Goal: Task Accomplishment & Management: Manage account settings

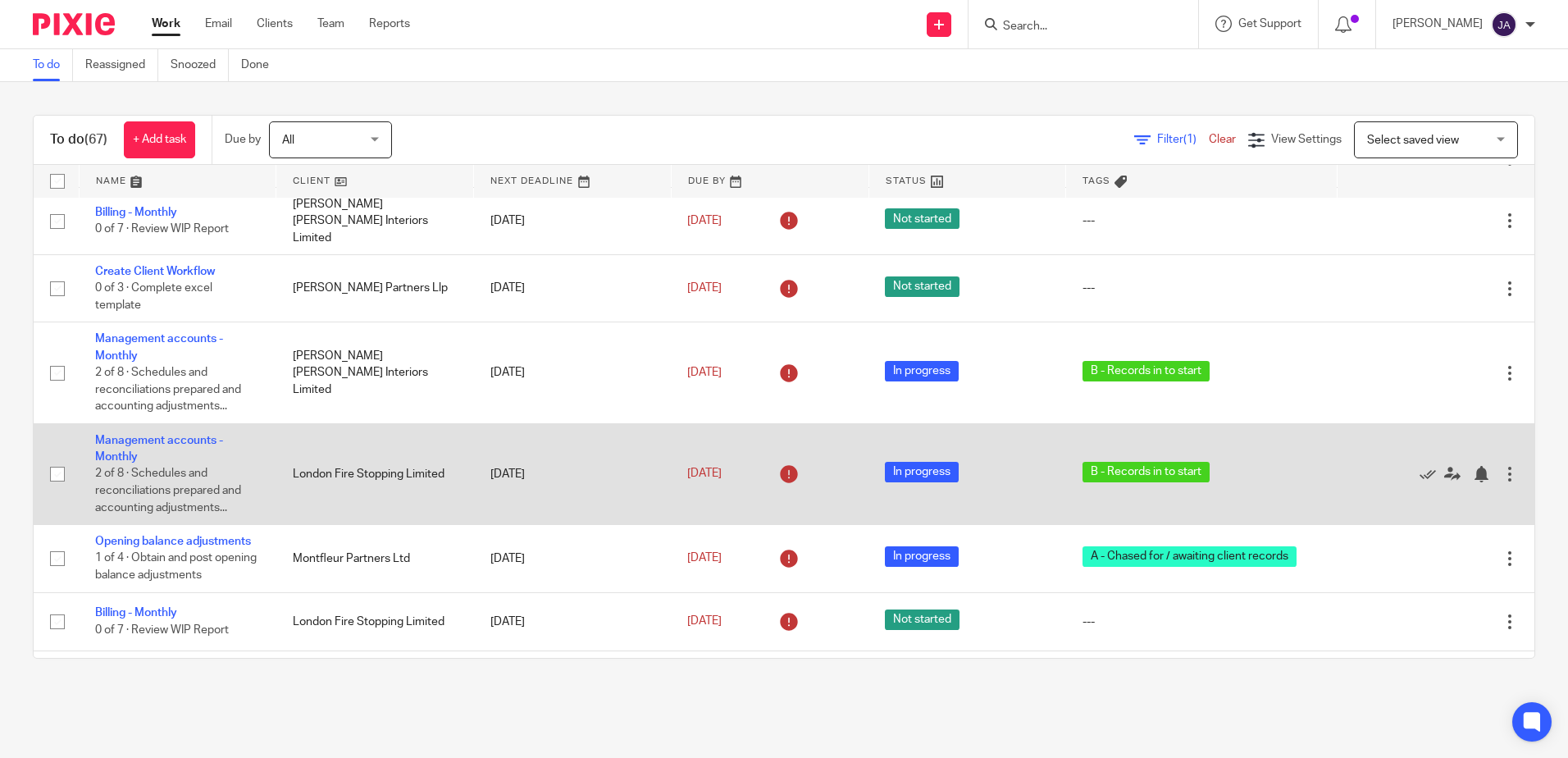
scroll to position [984, 0]
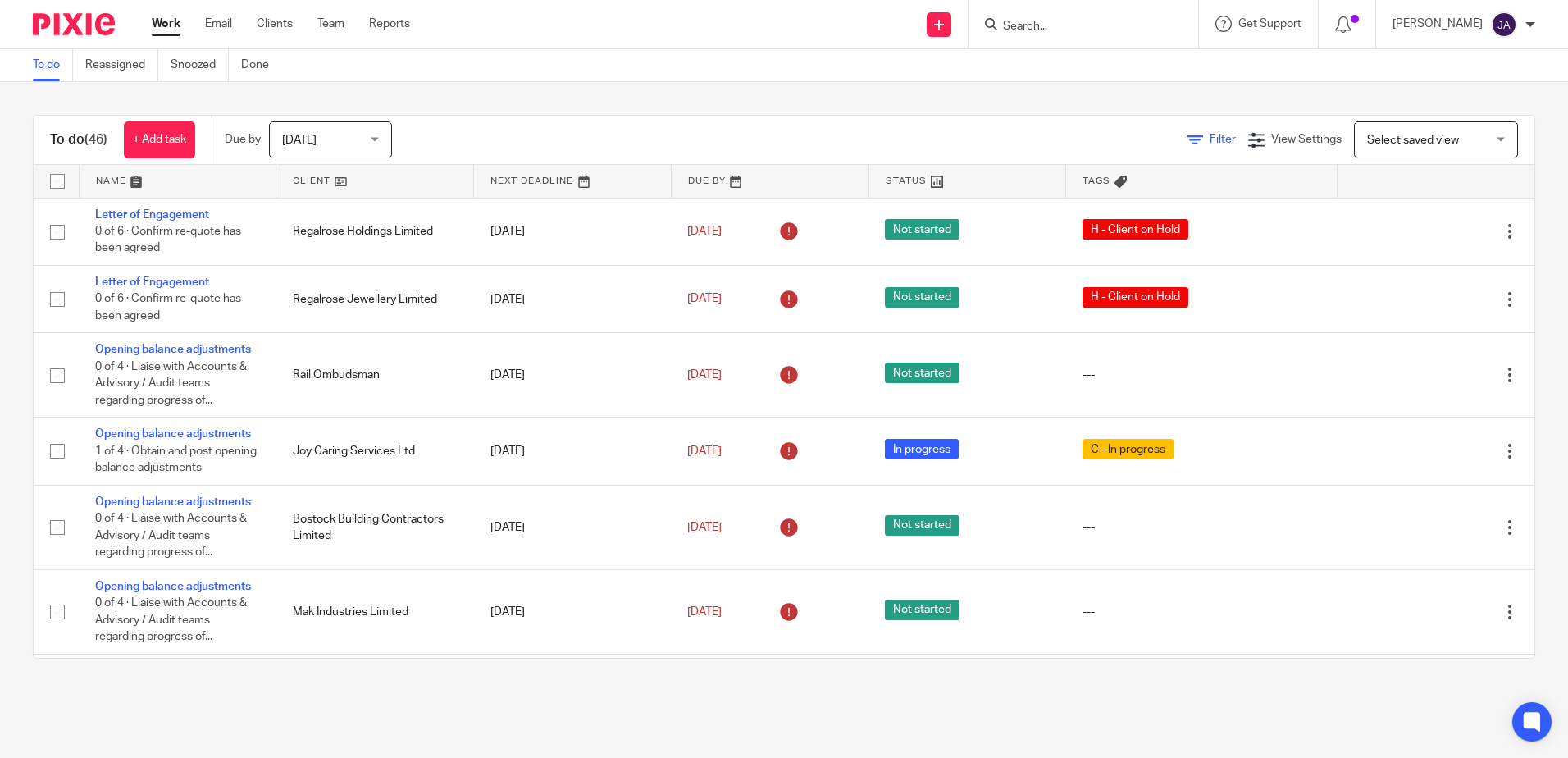
click at [1209, 134] on span "Filter" at bounding box center [1222, 140] width 26 height 12
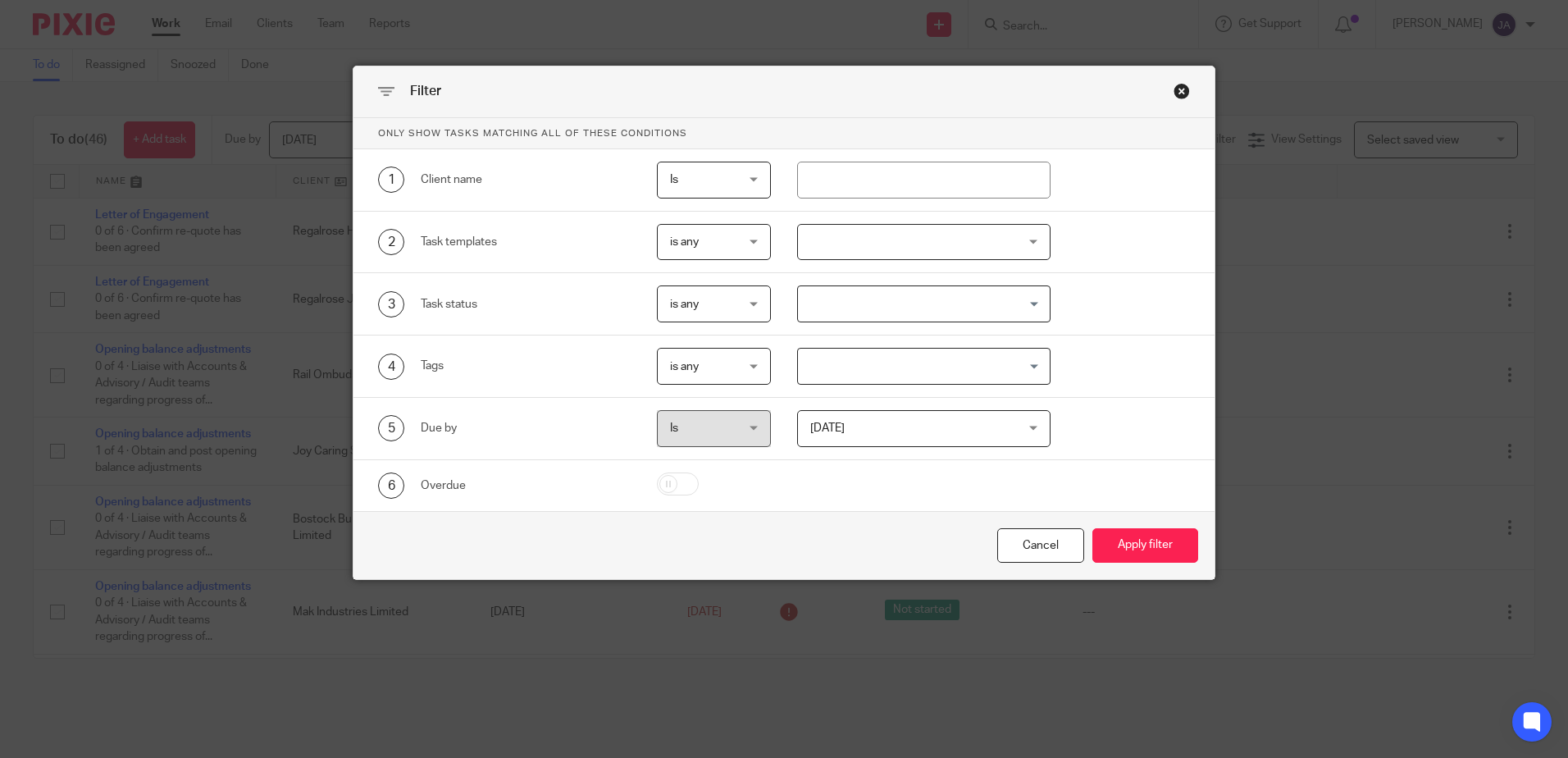
click at [1176, 94] on div "Close this dialog window" at bounding box center [1182, 91] width 16 height 16
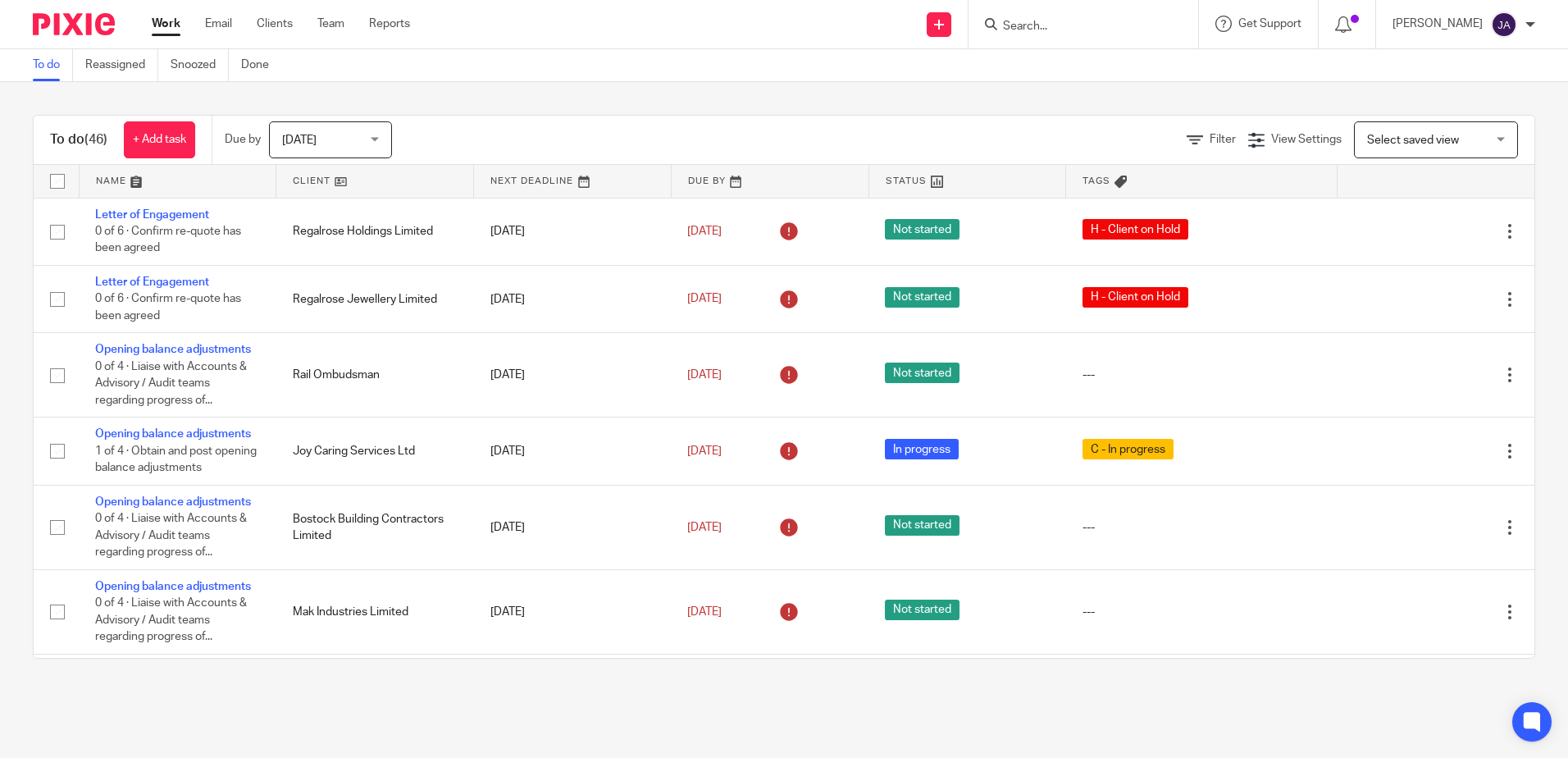
click at [390, 137] on div "Today Today Today Tomorrow This week Next week This month Next month All today" at bounding box center [338, 140] width 140 height 37
click at [370, 137] on span "[DATE]" at bounding box center [325, 139] width 87 height 35
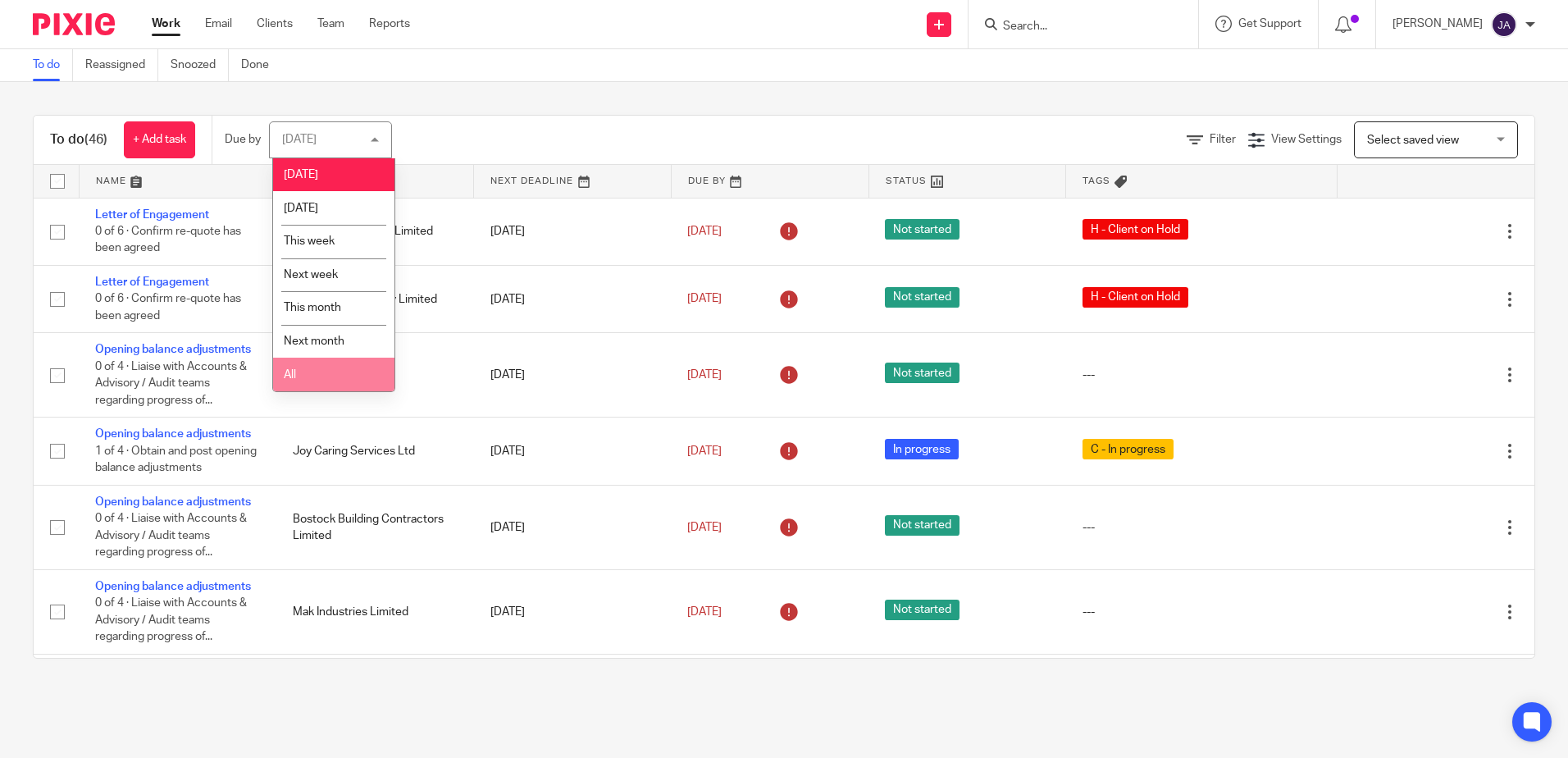
click at [332, 376] on li "All" at bounding box center [333, 375] width 121 height 34
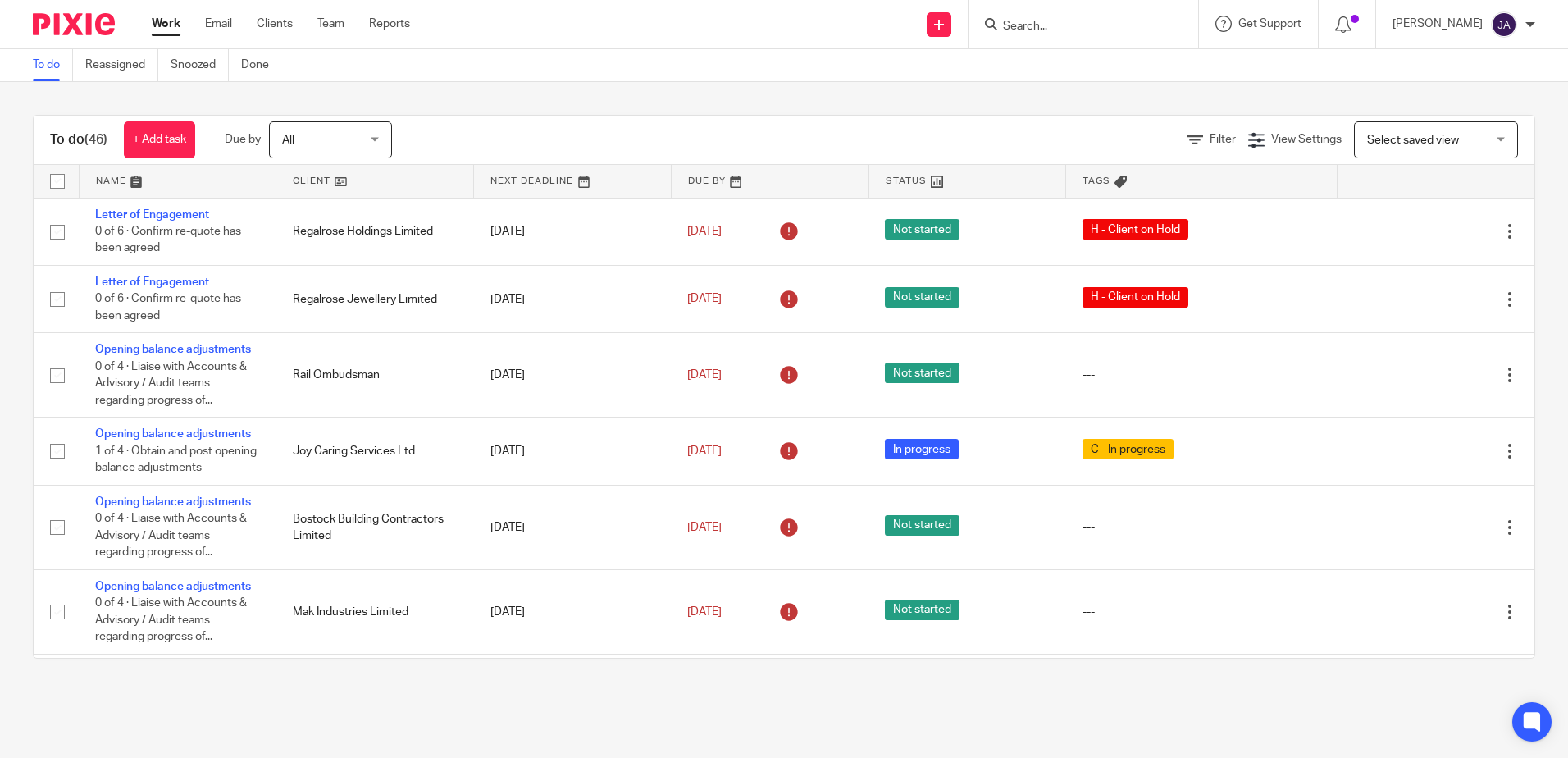
click at [1133, 136] on div "Filter View Settings View Settings Manage saved views Select saved view Select …" at bounding box center [977, 140] width 1114 height 37
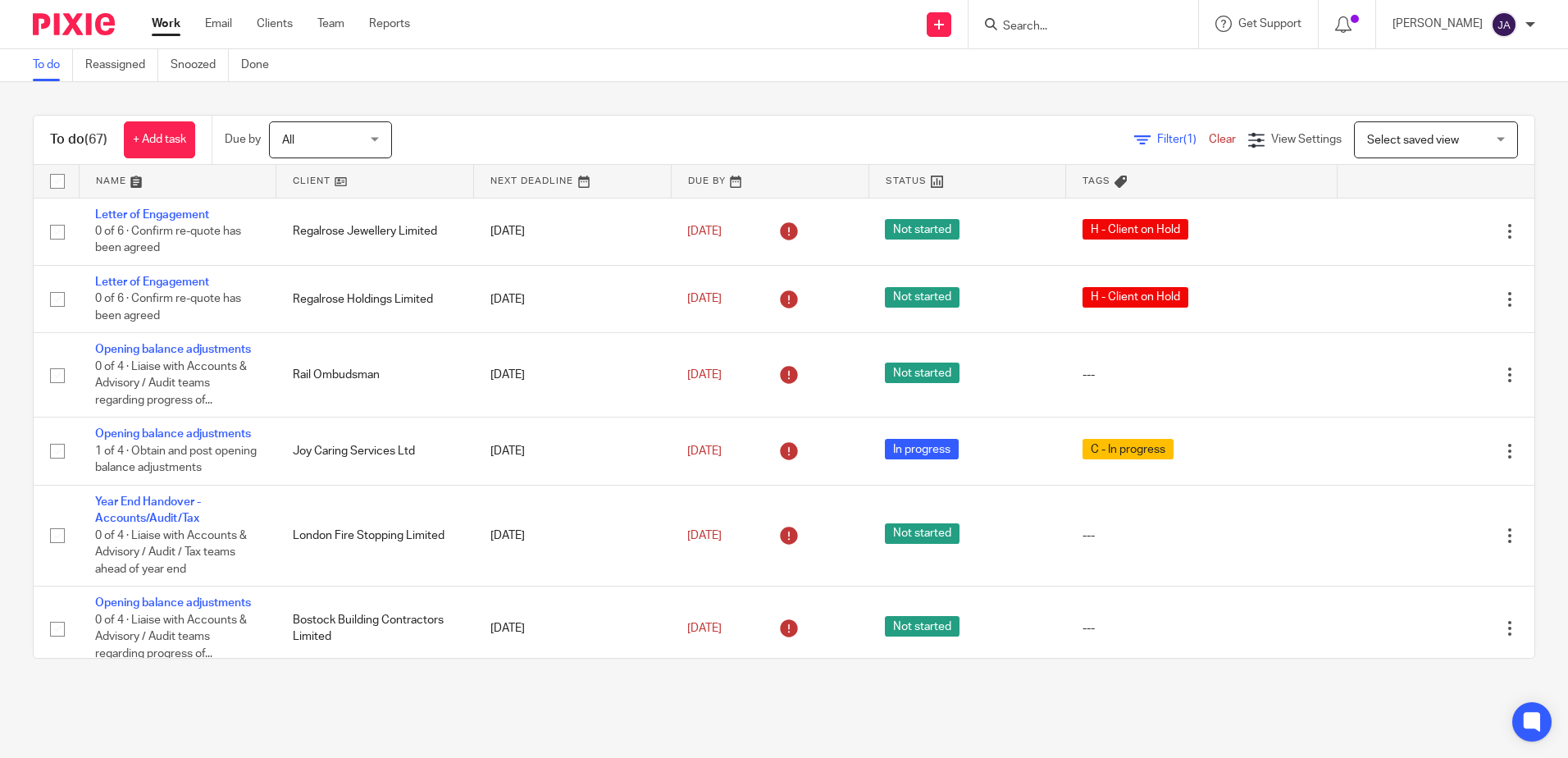
click at [1158, 142] on span "Filter (1)" at bounding box center [1183, 140] width 52 height 12
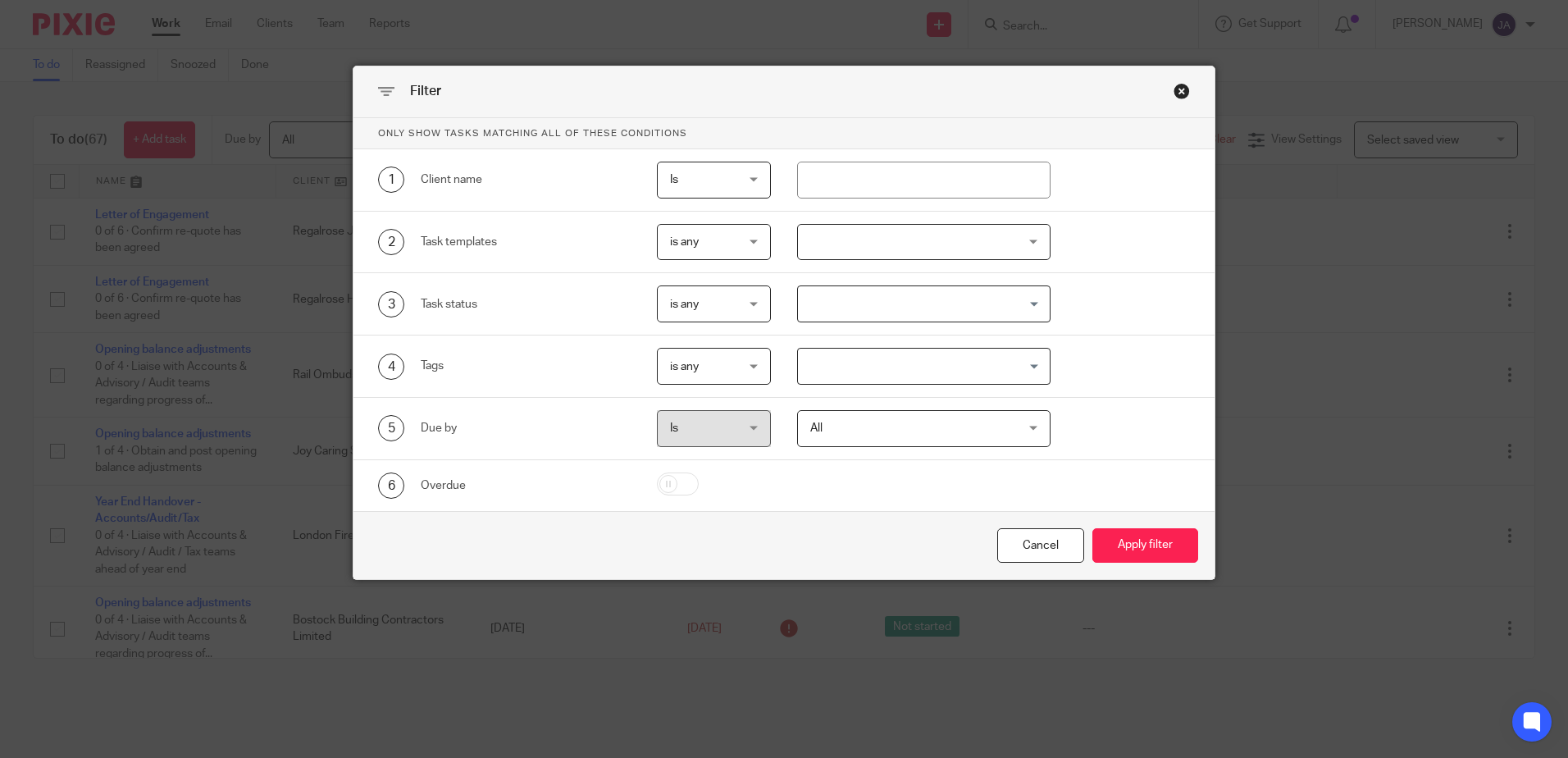
click at [870, 241] on div at bounding box center [924, 242] width 253 height 37
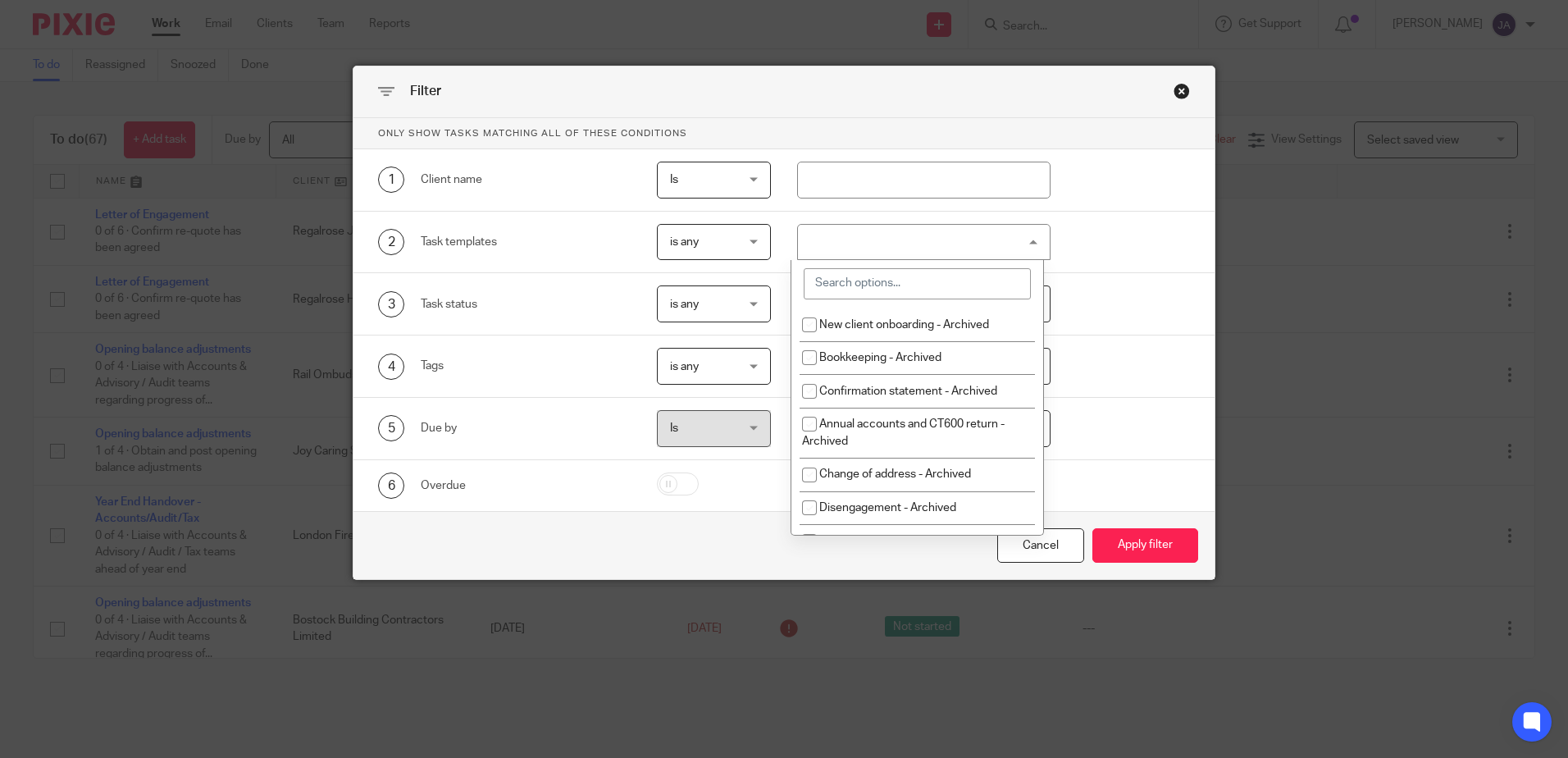
click at [631, 241] on div "is any is any is any is none is_any" at bounding box center [701, 242] width 140 height 37
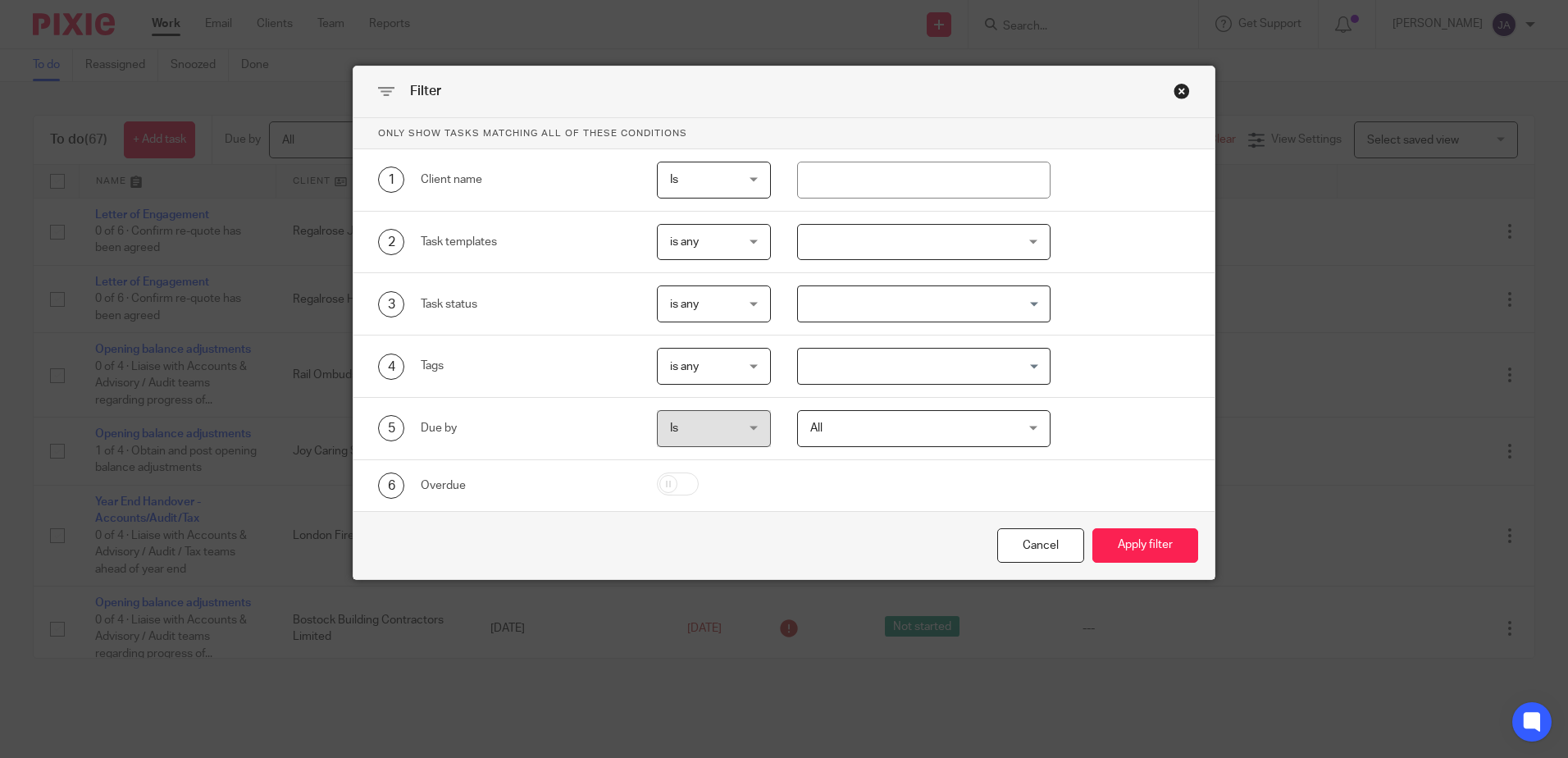
click at [676, 242] on span "is any" at bounding box center [685, 242] width 29 height 12
click at [703, 316] on li "is none" at bounding box center [708, 310] width 113 height 34
click at [1020, 248] on div at bounding box center [924, 242] width 253 height 37
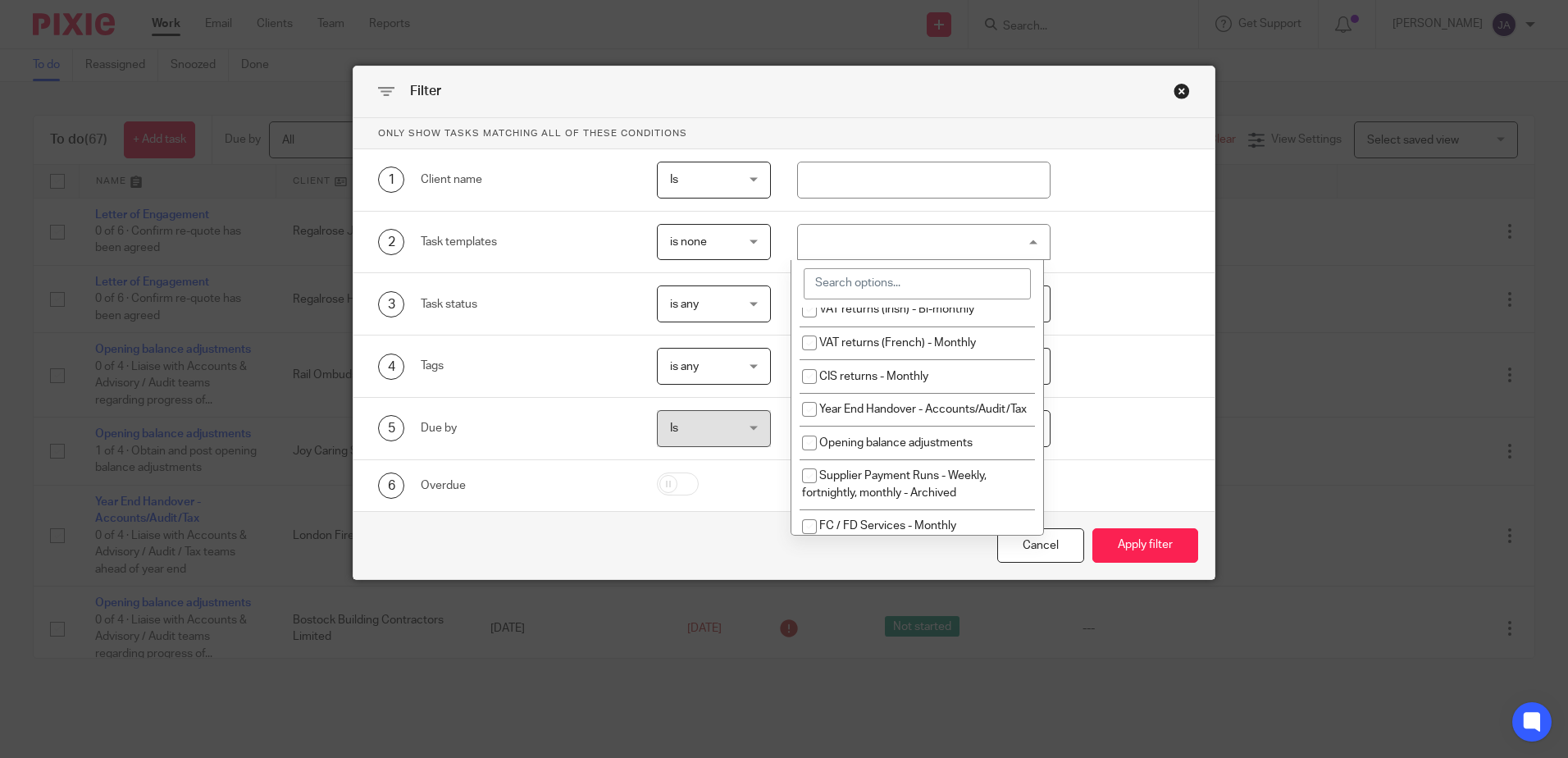
scroll to position [821, 0]
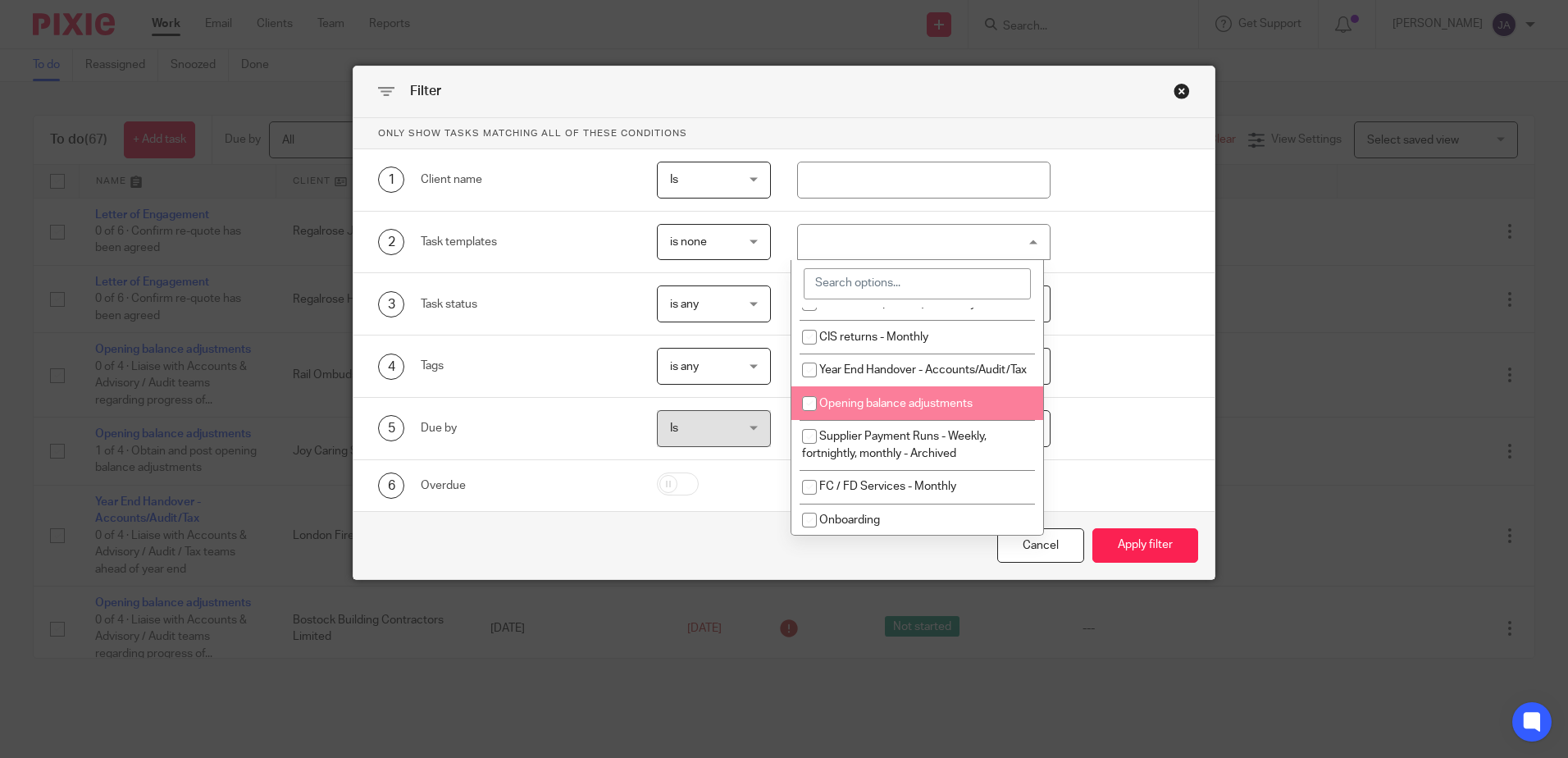
click at [809, 420] on input "checkbox" at bounding box center [809, 404] width 31 height 31
checkbox input "true"
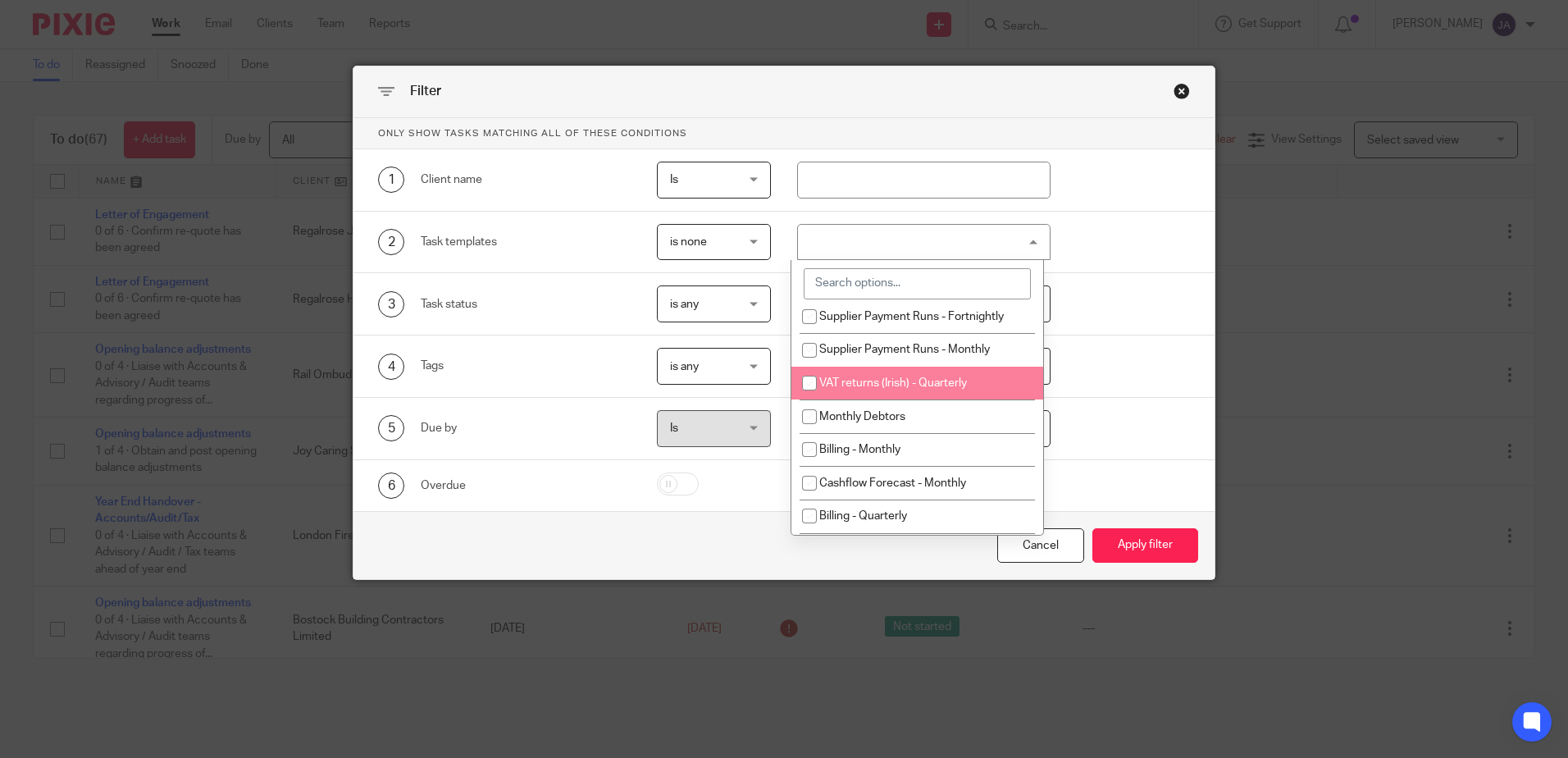
scroll to position [1395, 0]
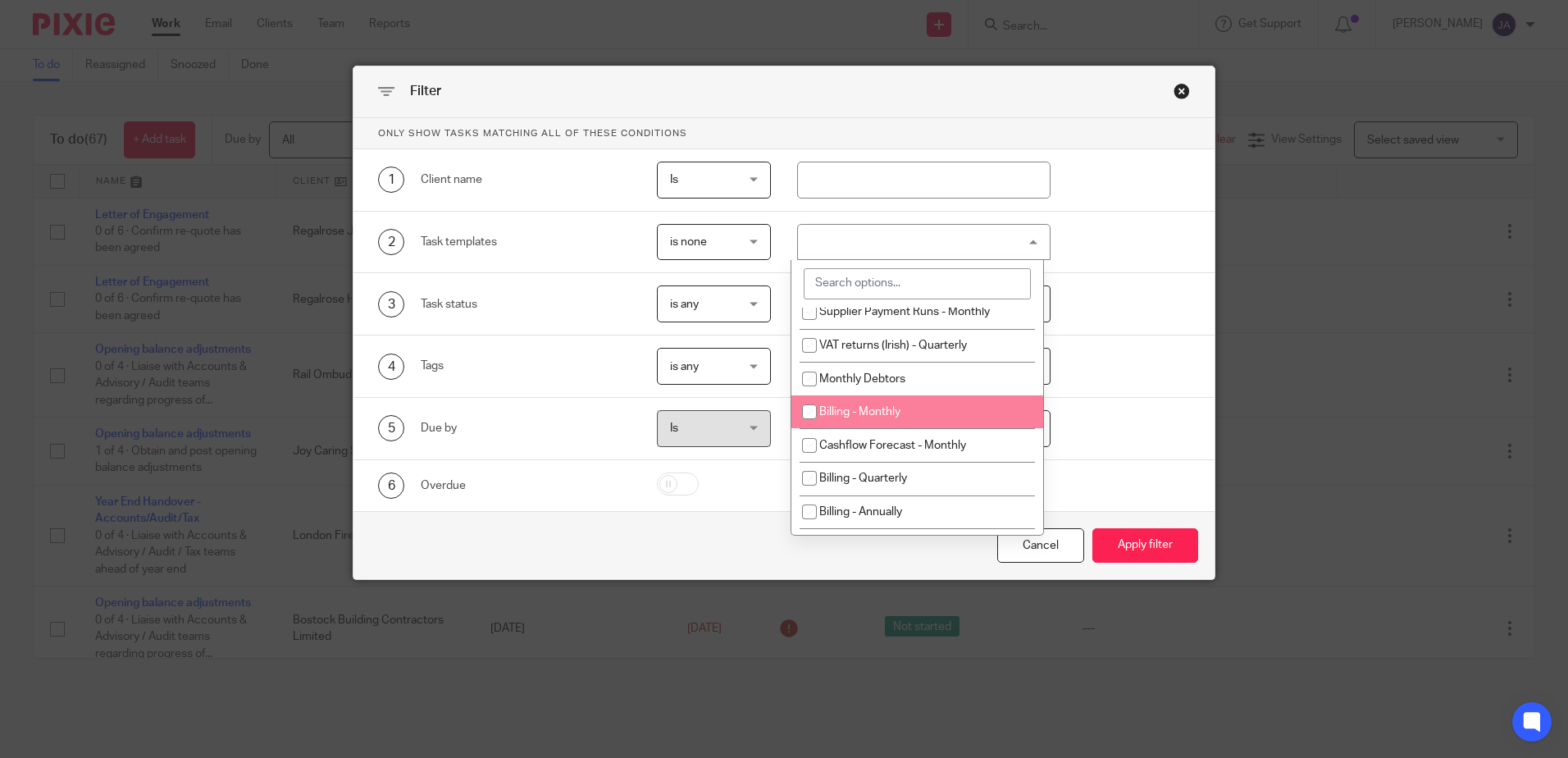
click at [805, 427] on input "checkbox" at bounding box center [809, 411] width 31 height 31
checkbox input "true"
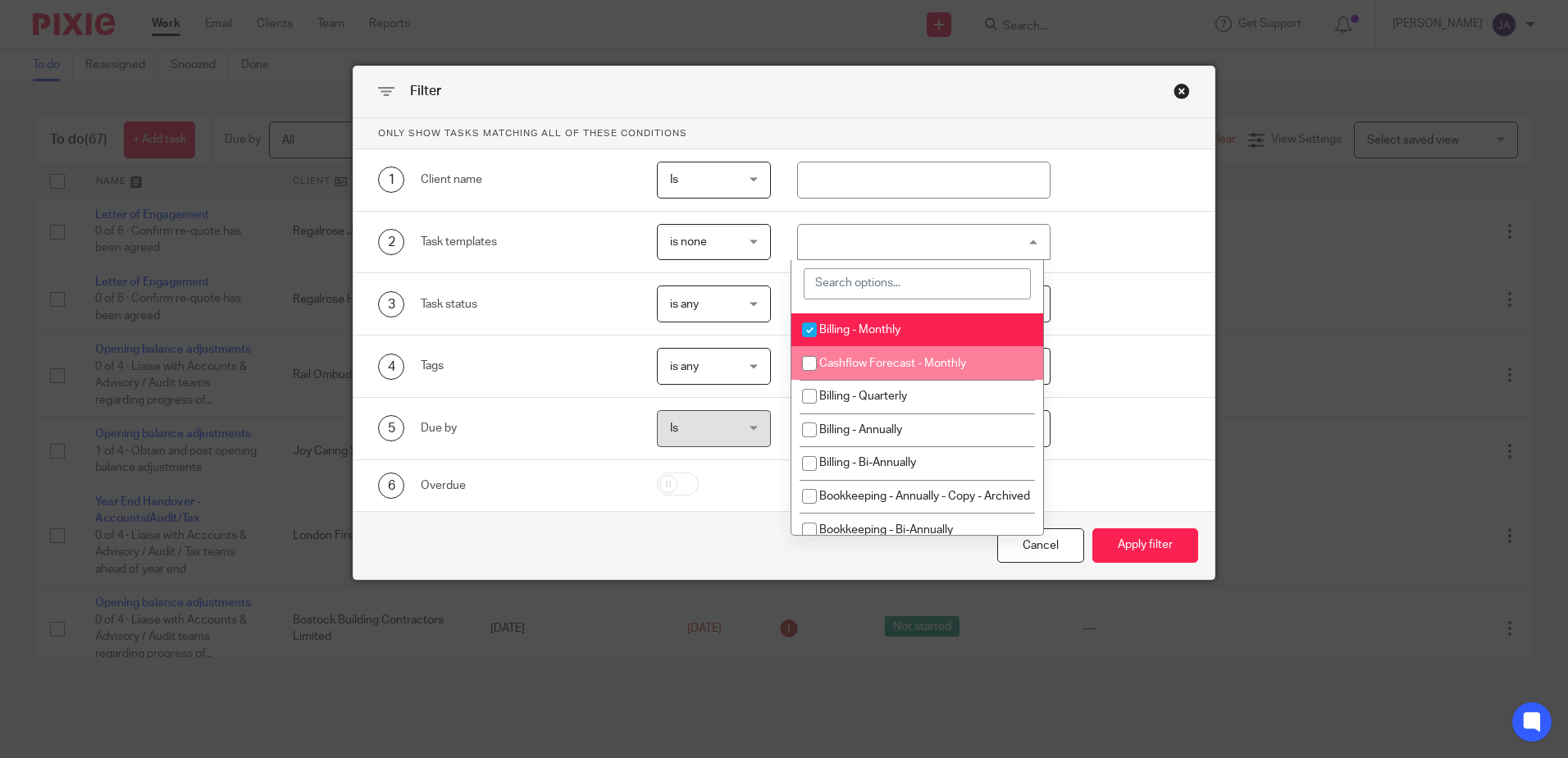
scroll to position [1559, 0]
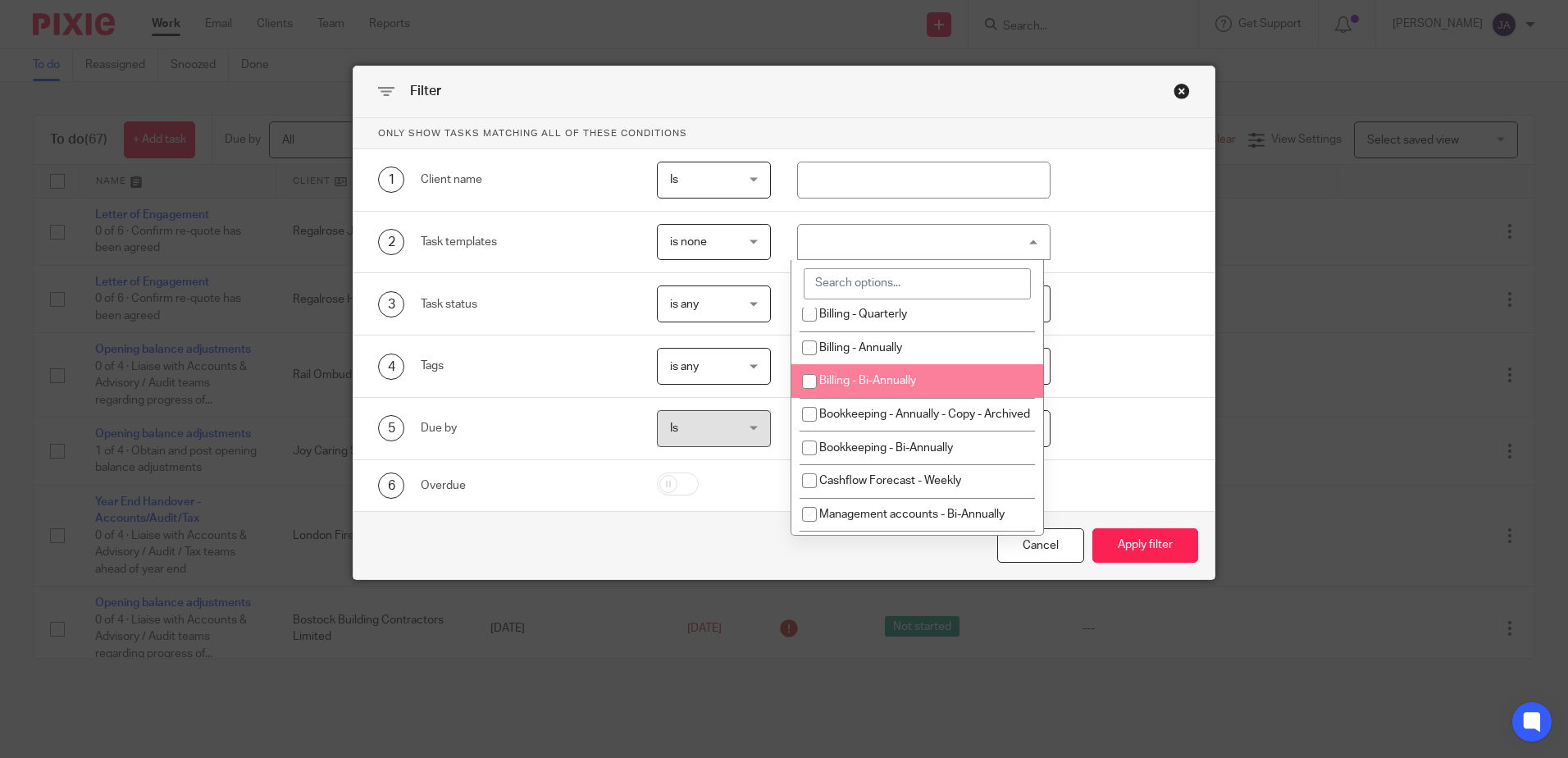
click at [809, 397] on input "checkbox" at bounding box center [809, 382] width 31 height 31
checkbox input "true"
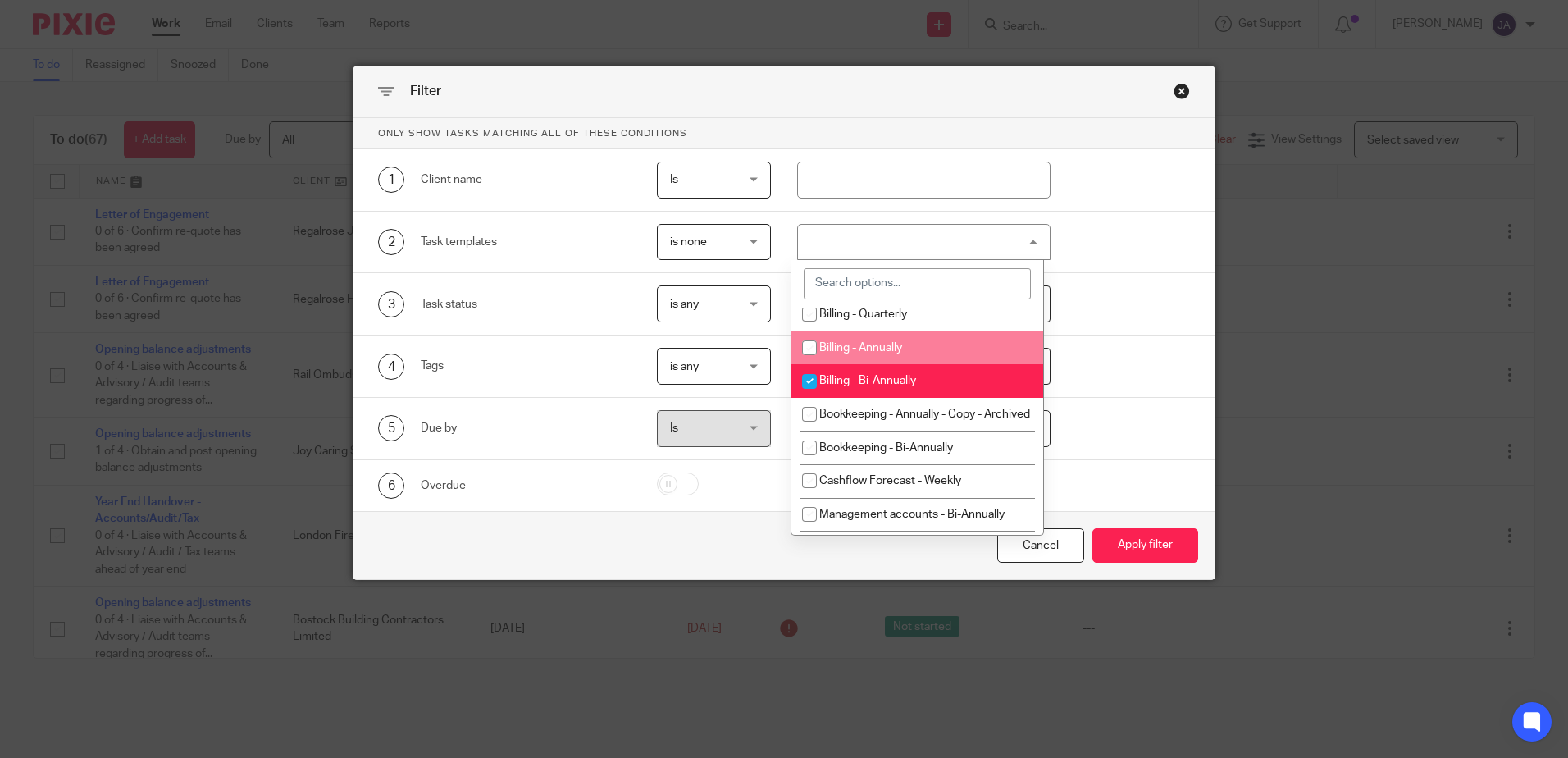
click at [808, 364] on input "checkbox" at bounding box center [809, 348] width 31 height 31
checkbox input "true"
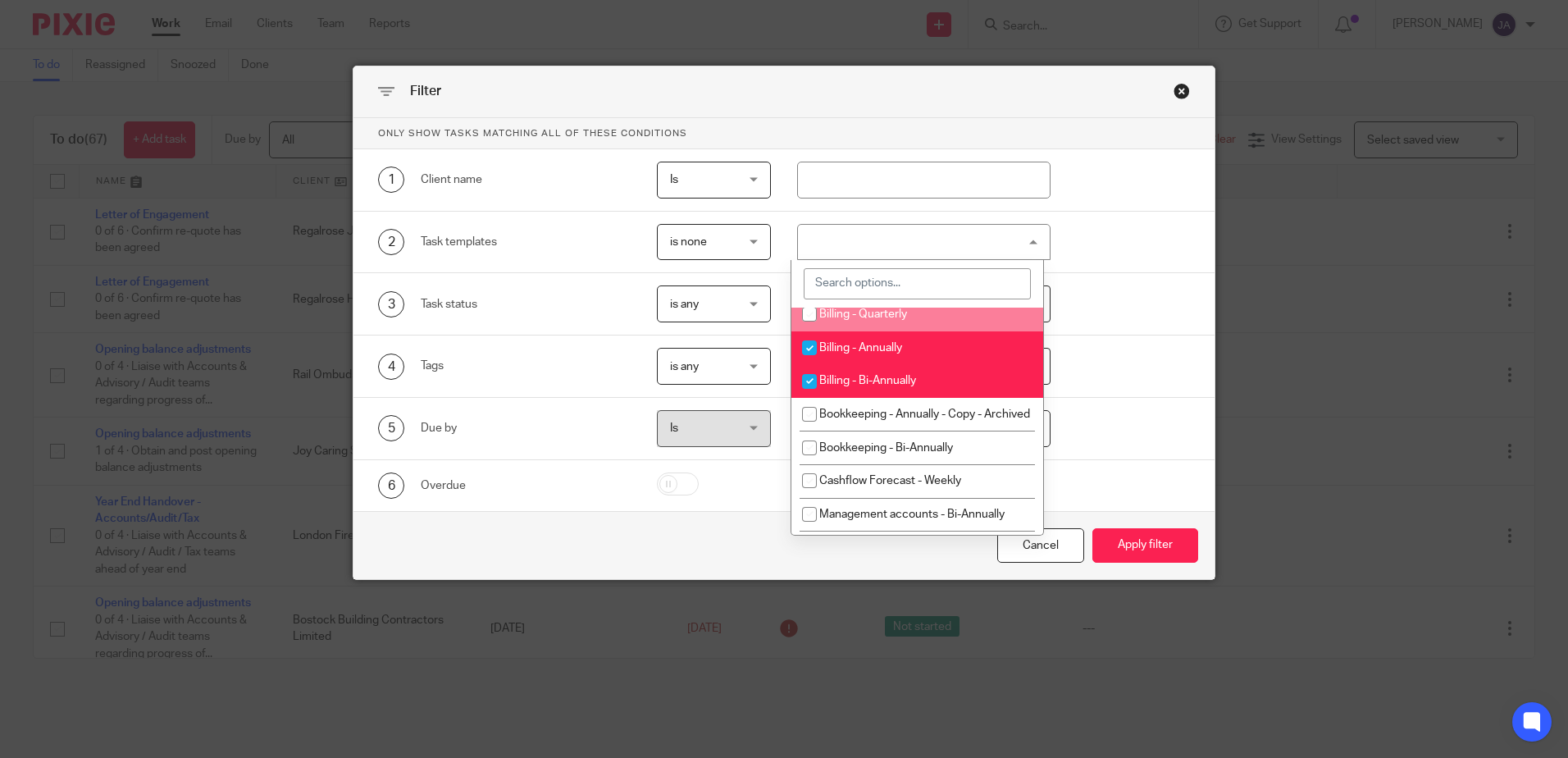
click at [812, 330] on input "checkbox" at bounding box center [809, 314] width 31 height 31
checkbox input "true"
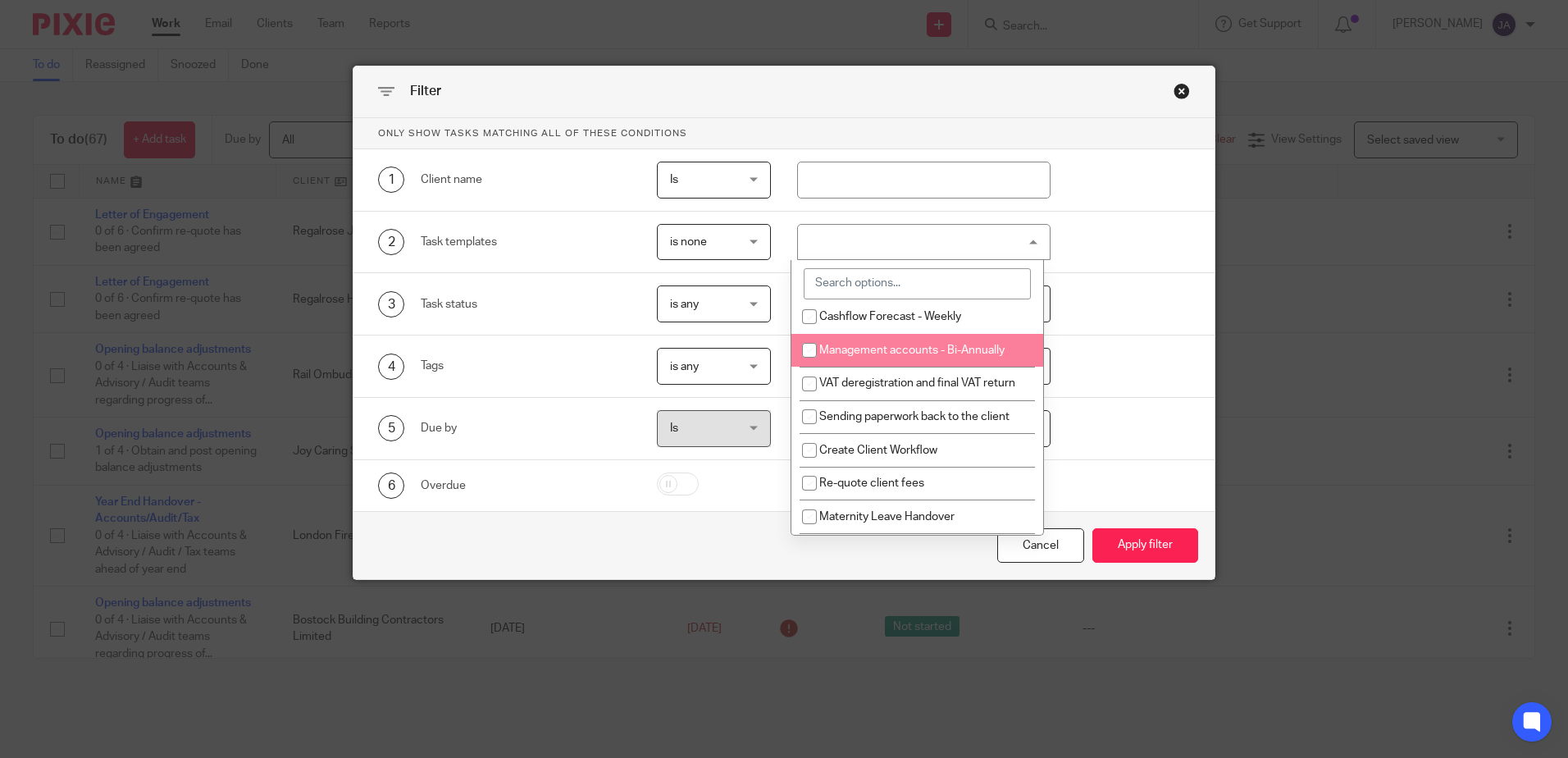
scroll to position [1805, 0]
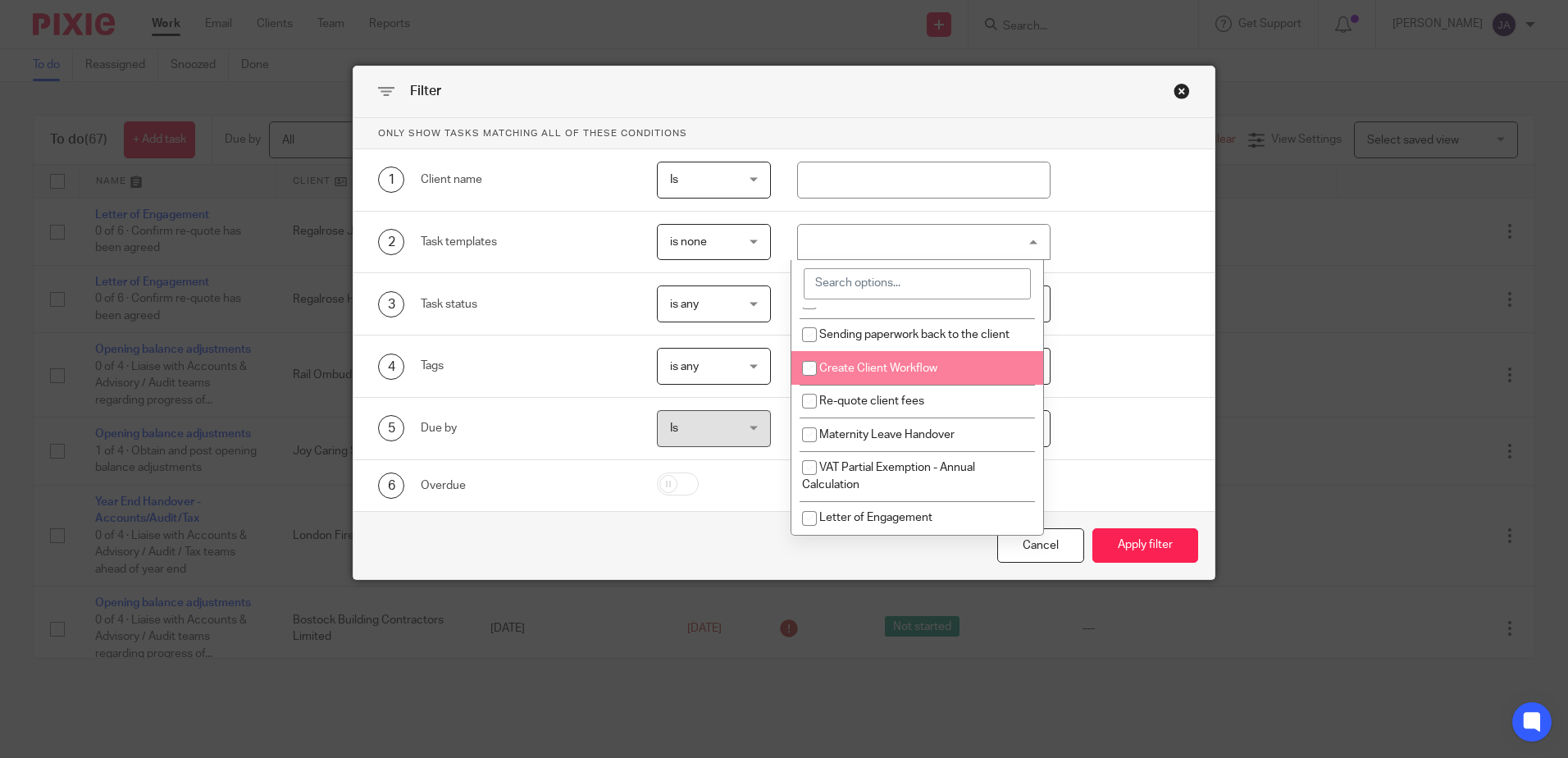
click at [876, 374] on span "Create Client Workflow" at bounding box center [878, 369] width 118 height 12
click at [889, 374] on span "Create Client Workflow" at bounding box center [878, 369] width 118 height 12
checkbox input "false"
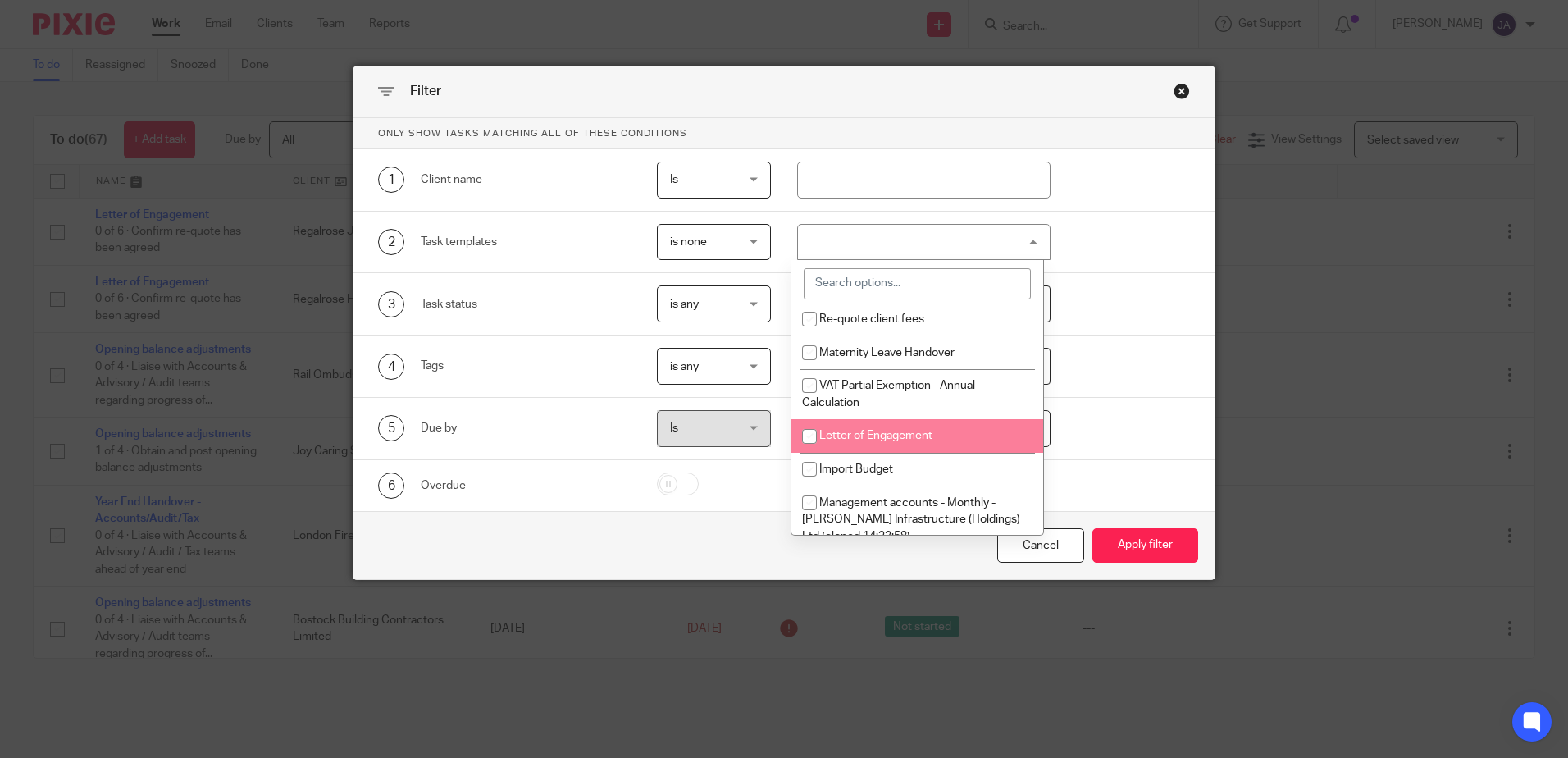
scroll to position [1970, 0]
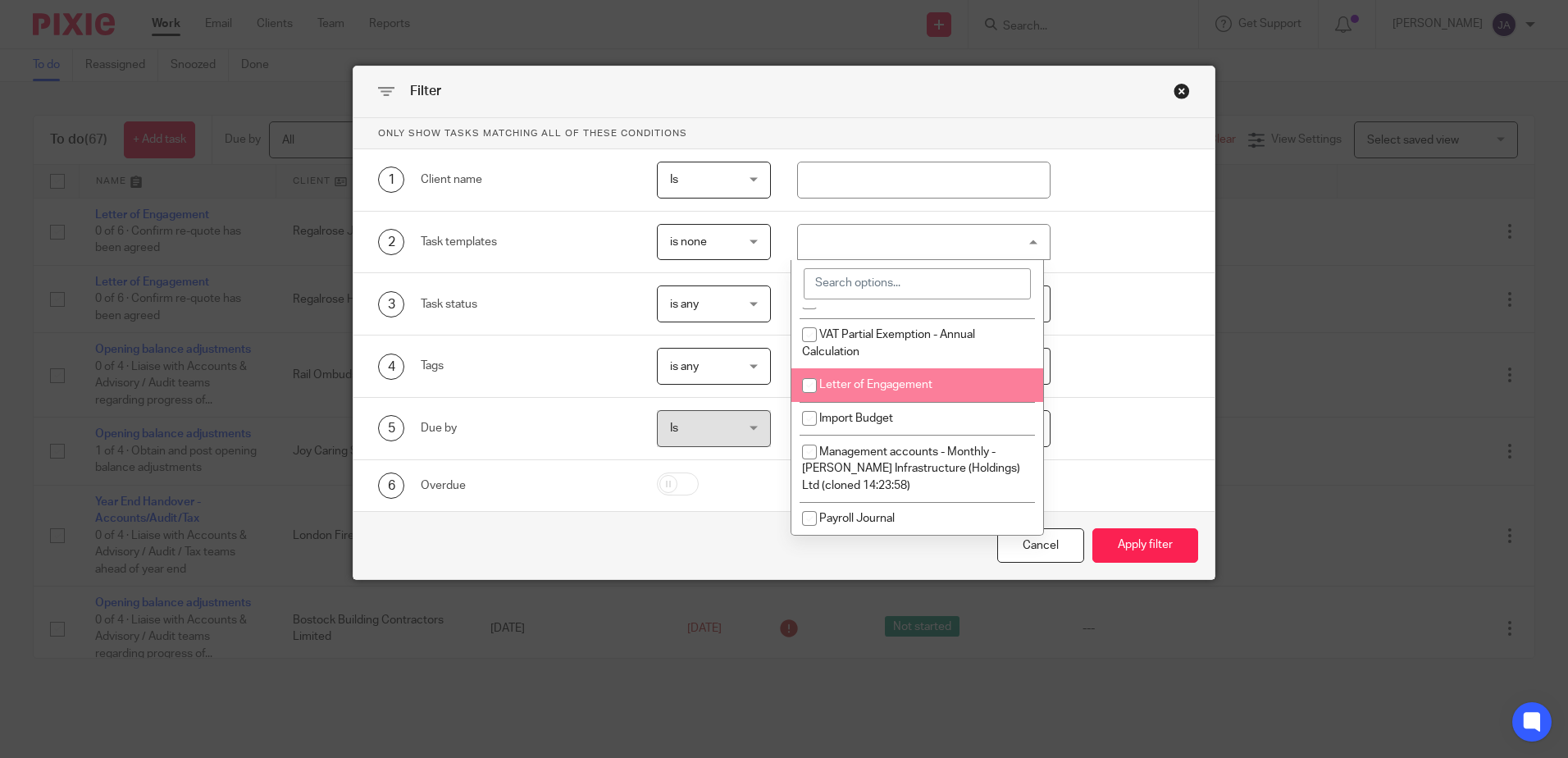
click at [876, 402] on li "Letter of Engagement" at bounding box center [917, 386] width 252 height 34
checkbox input "true"
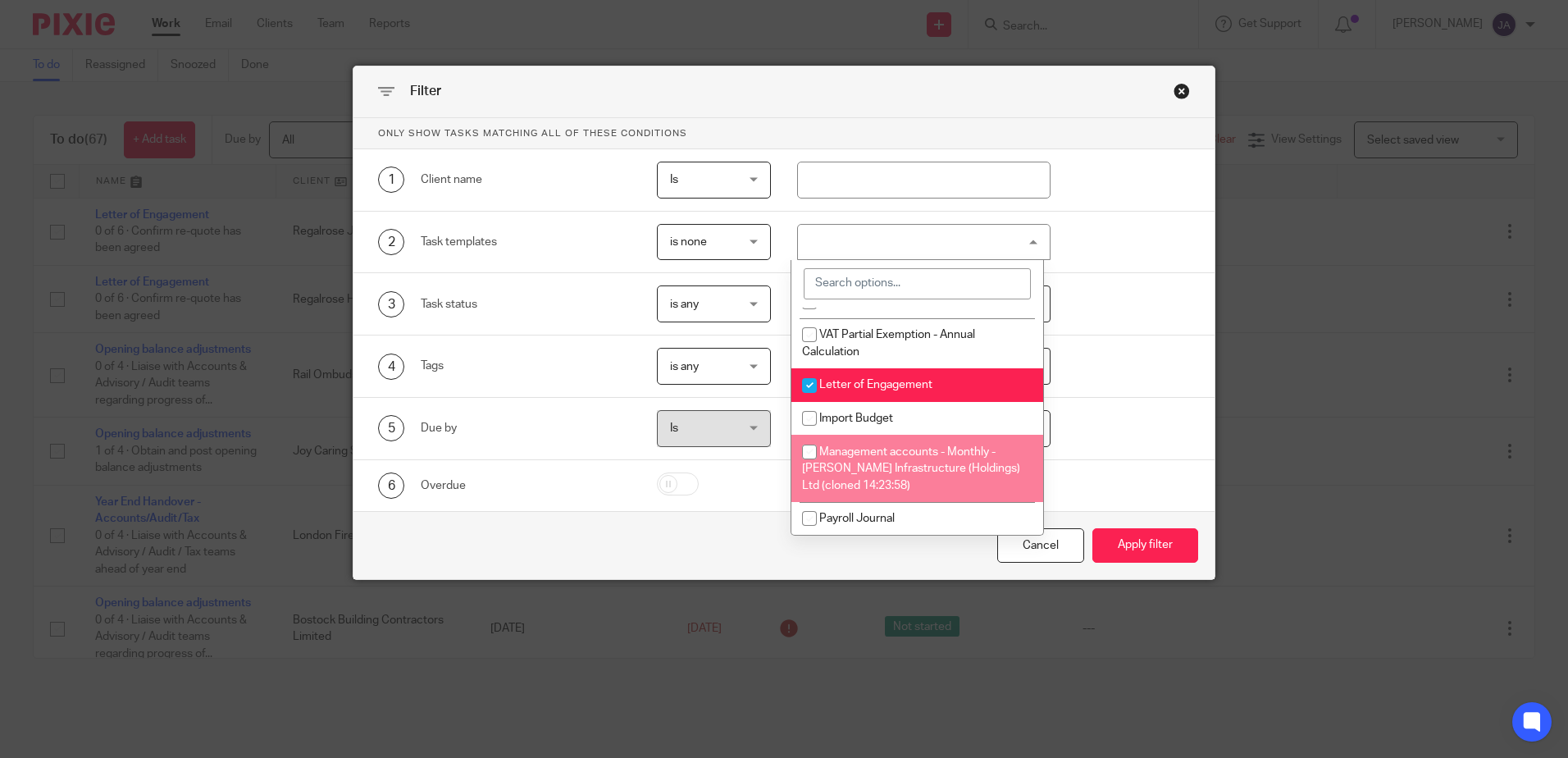
scroll to position [1989, 0]
click at [1152, 546] on button "Apply filter" at bounding box center [1145, 546] width 106 height 36
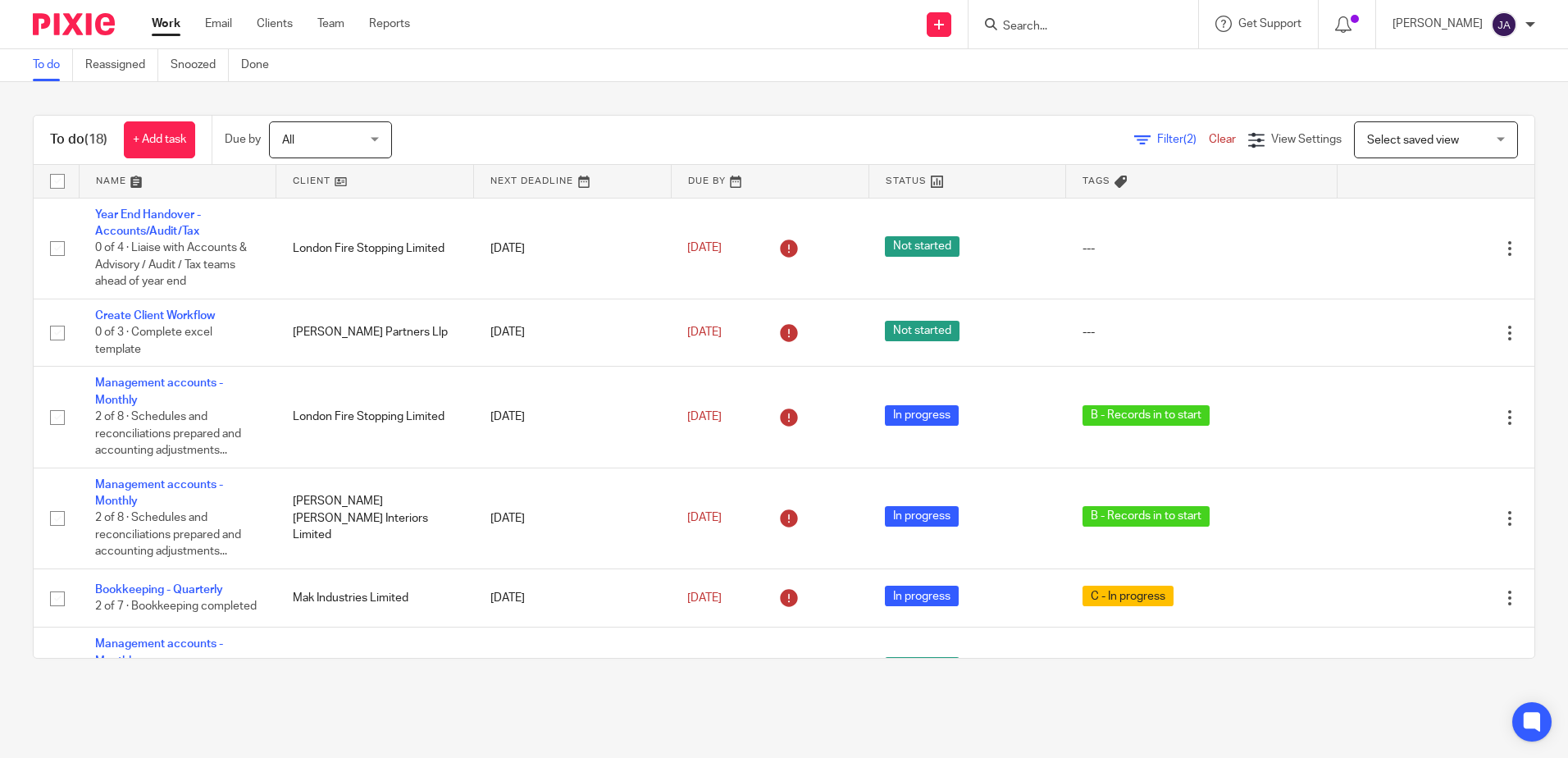
click at [1158, 141] on span "Filter (2)" at bounding box center [1183, 140] width 52 height 12
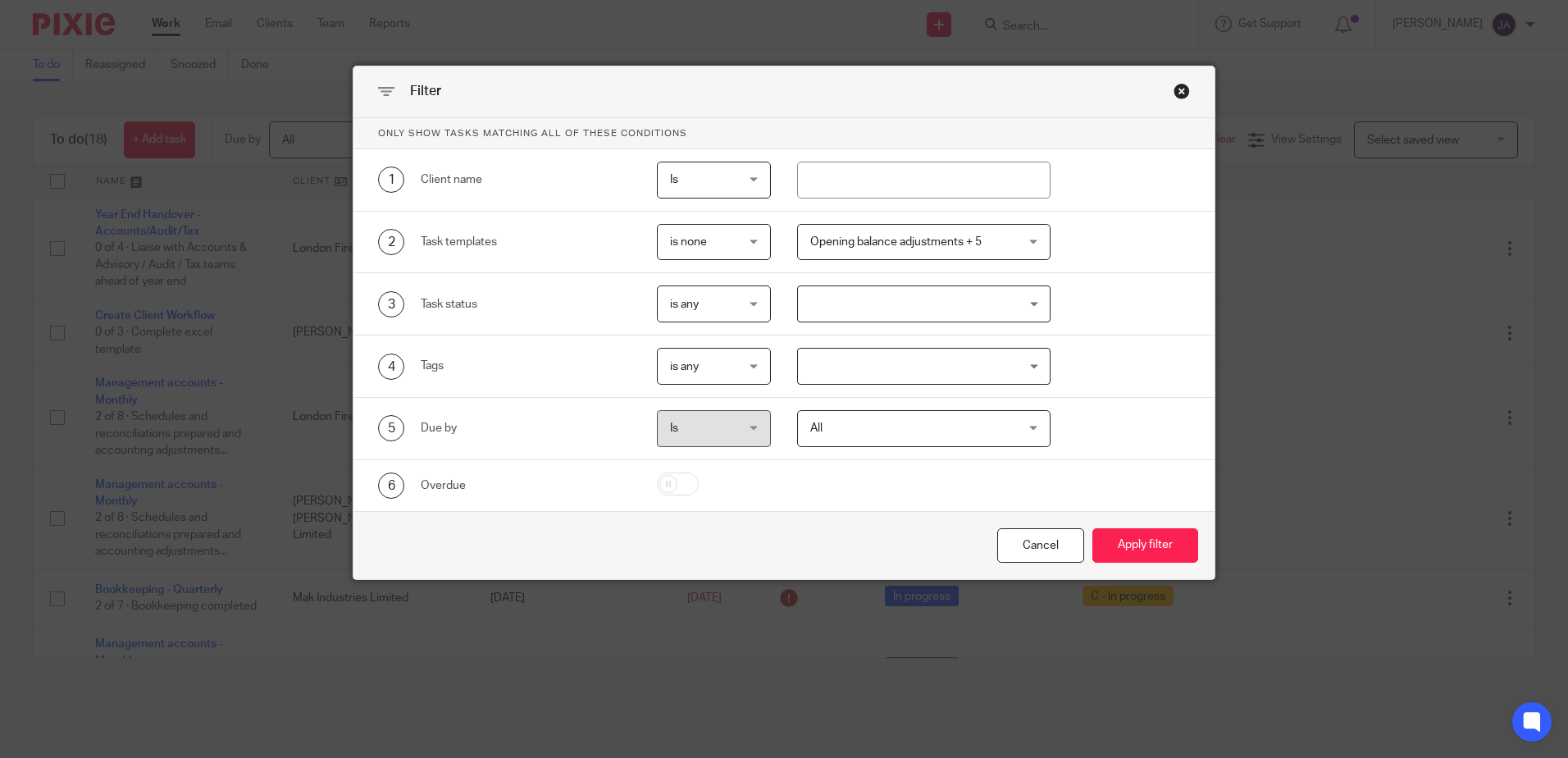
click at [861, 245] on span "Opening balance adjustments + 5" at bounding box center [896, 242] width 171 height 12
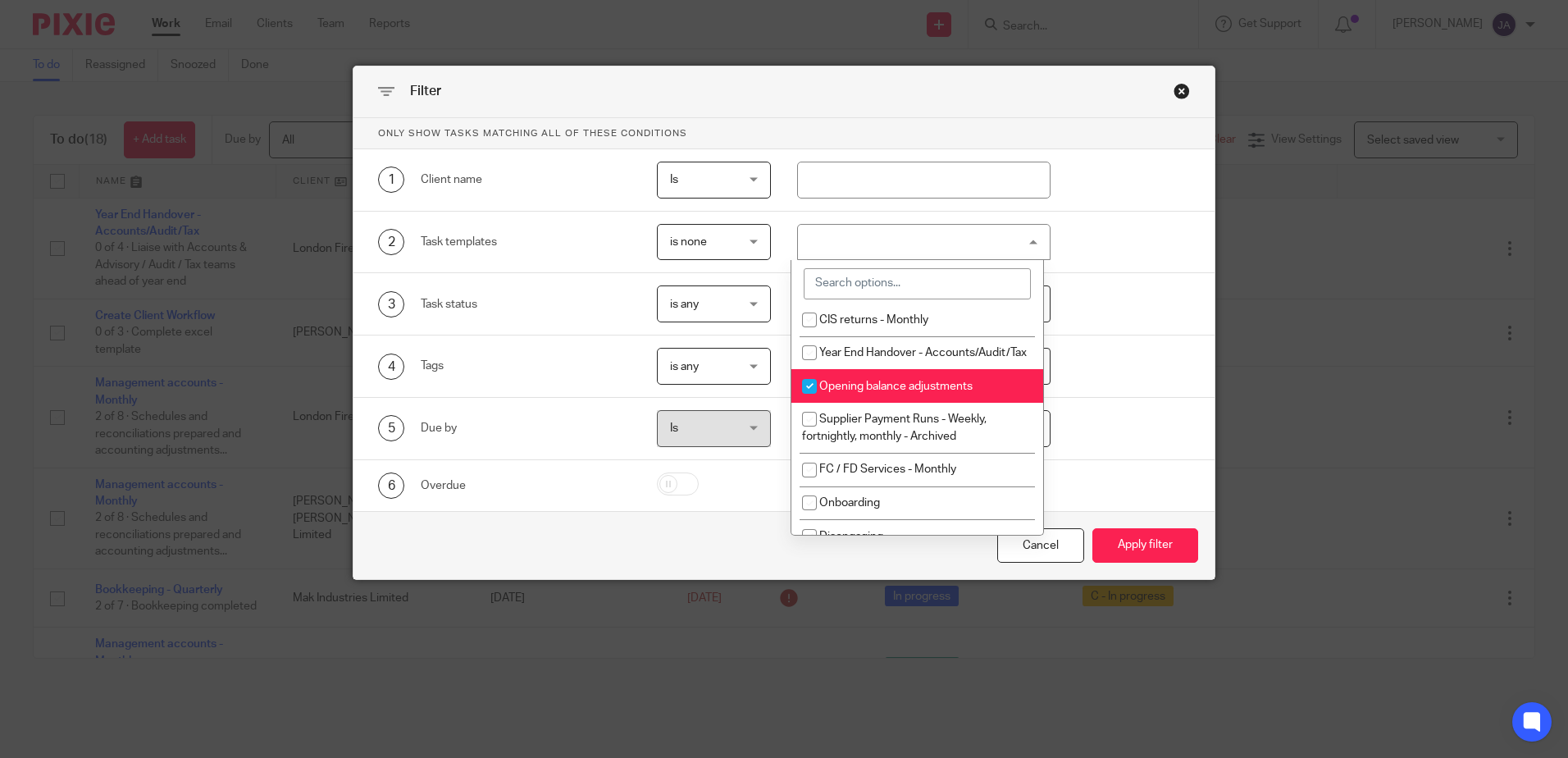
scroll to position [821, 0]
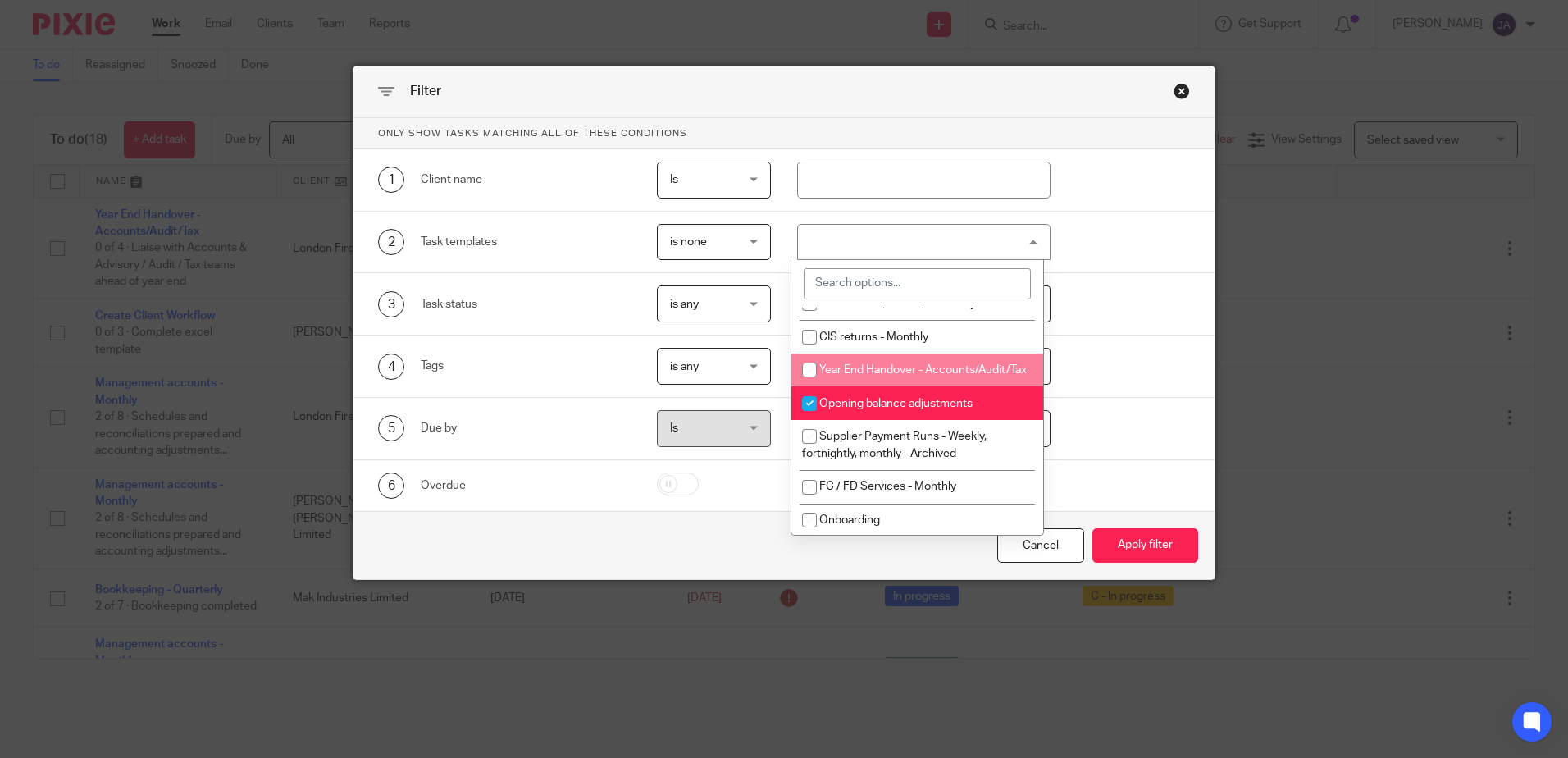
click at [897, 376] on span "Year End Handover - Accounts/Audit/Tax" at bounding box center [923, 371] width 208 height 12
checkbox input "true"
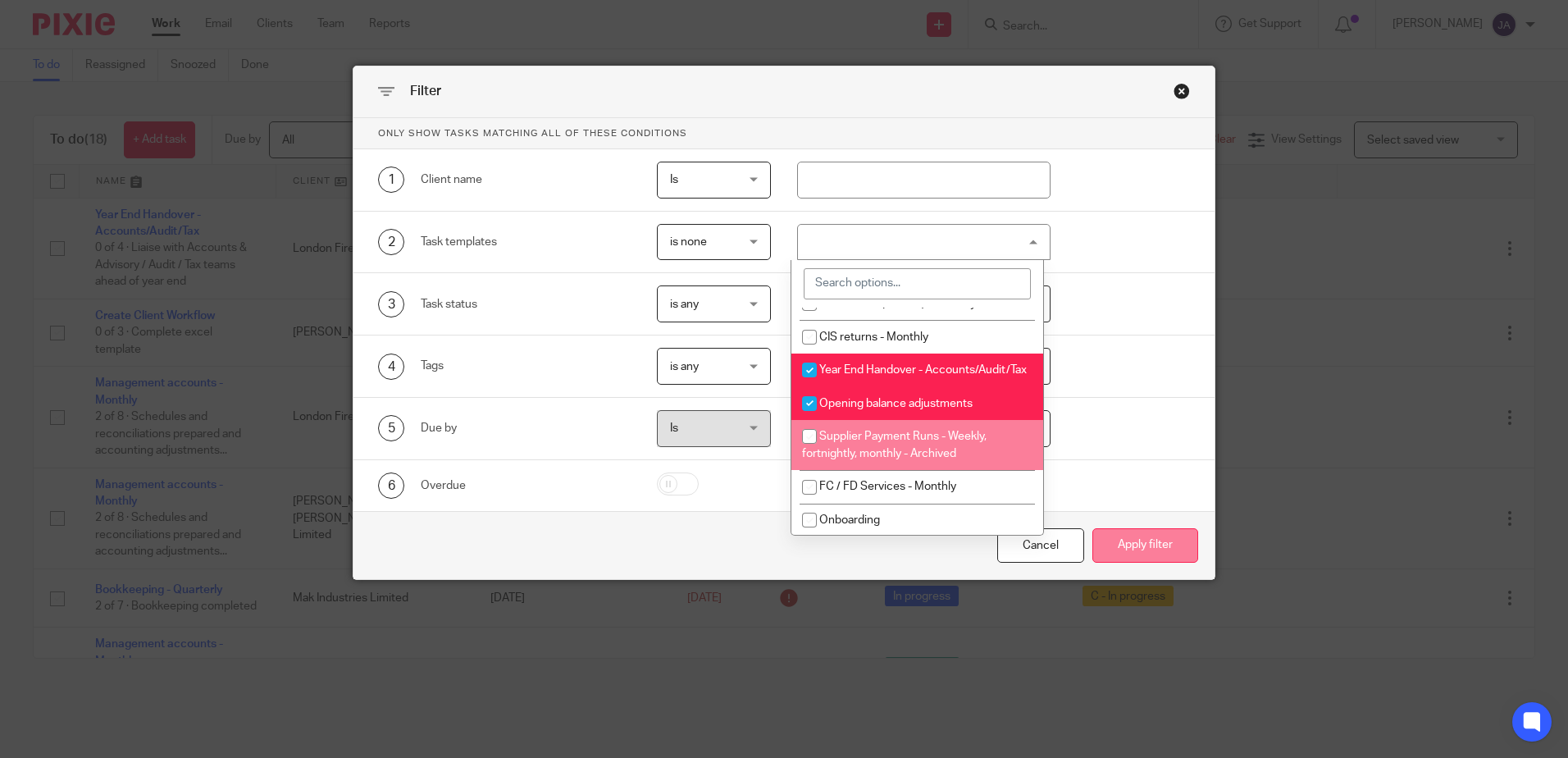
click at [1125, 535] on button "Apply filter" at bounding box center [1145, 546] width 106 height 36
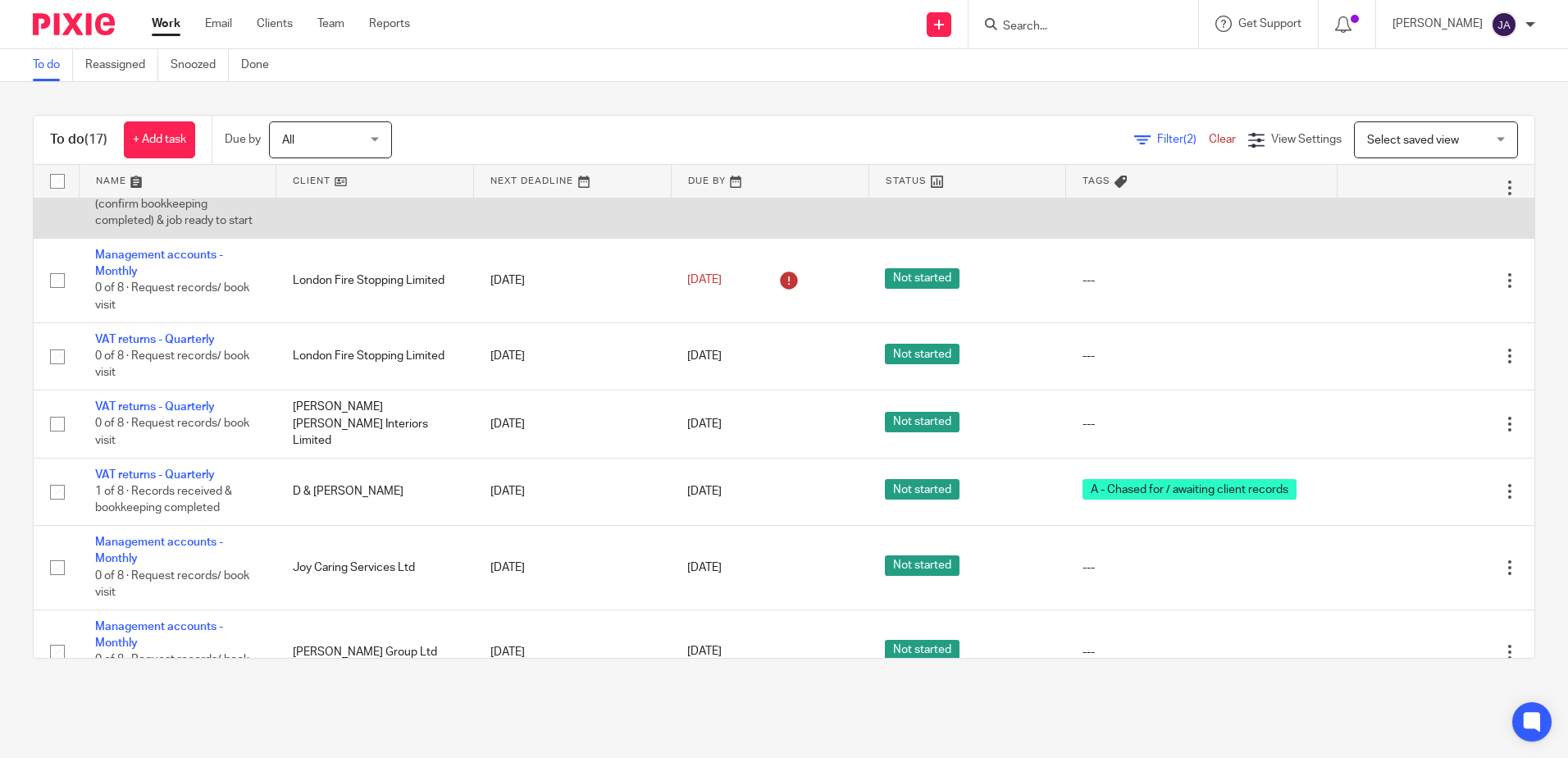
scroll to position [656, 0]
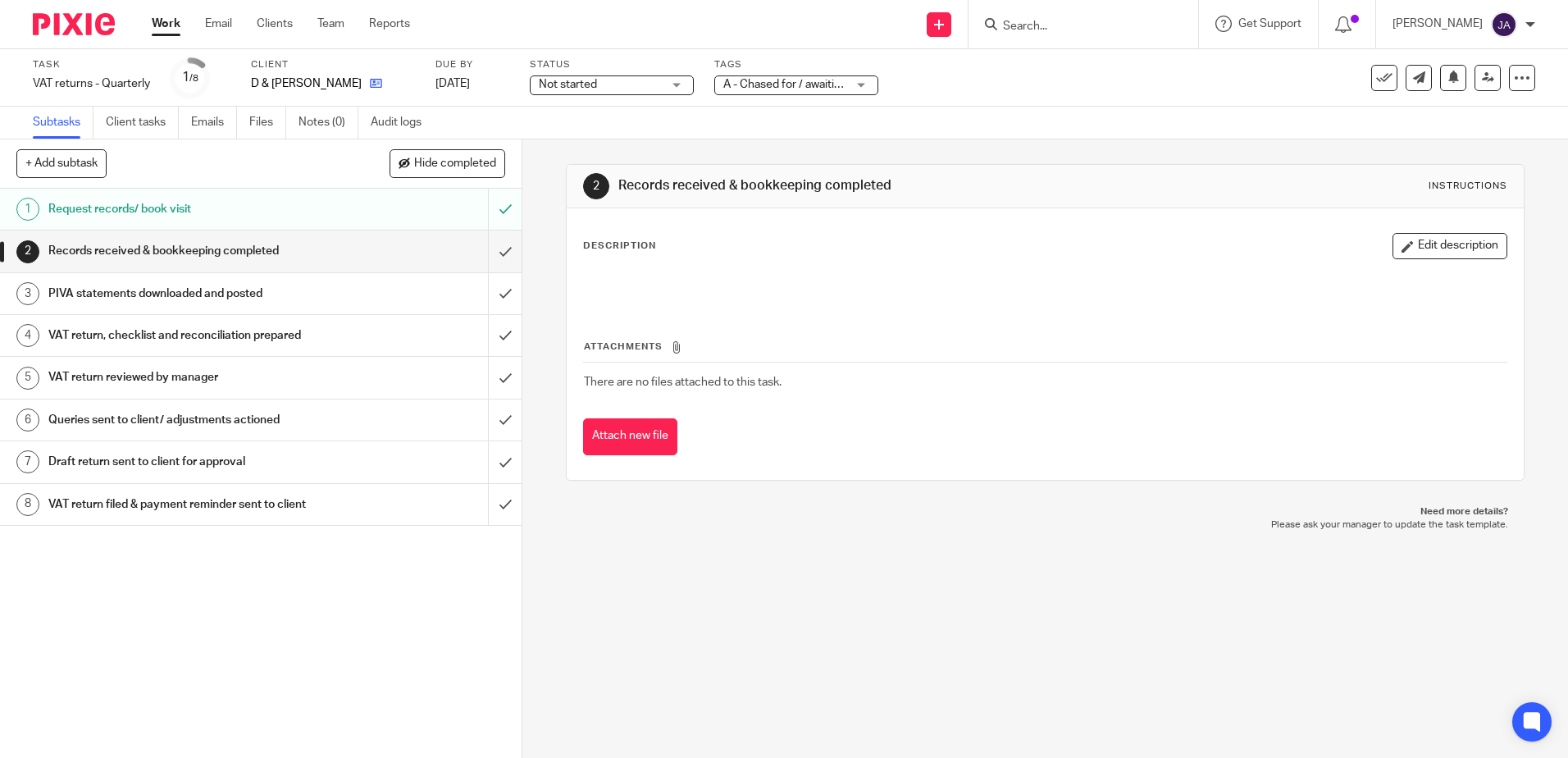
click at [370, 89] on icon at bounding box center [375, 83] width 13 height 13
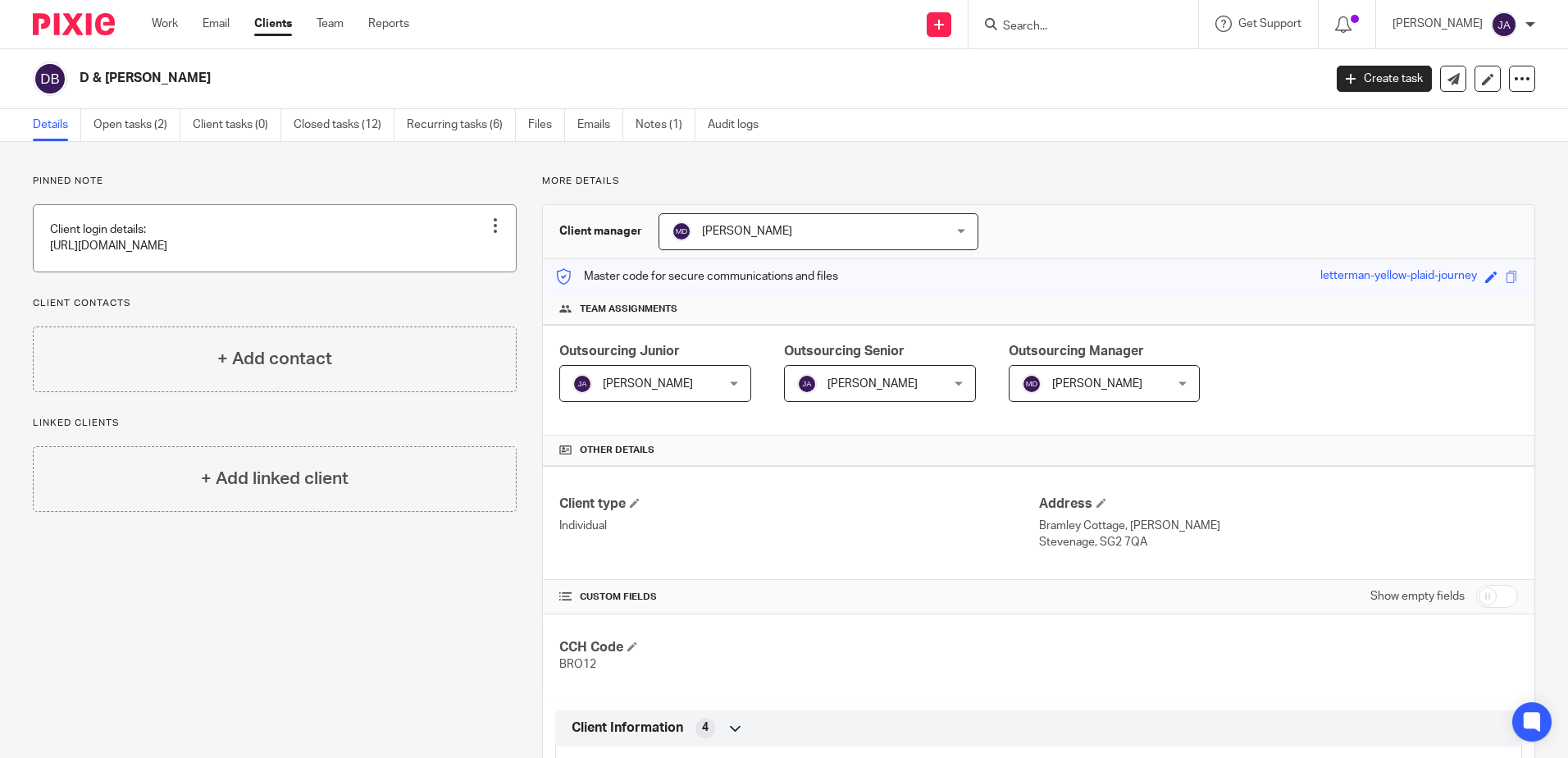
click at [265, 245] on link at bounding box center [275, 238] width 482 height 66
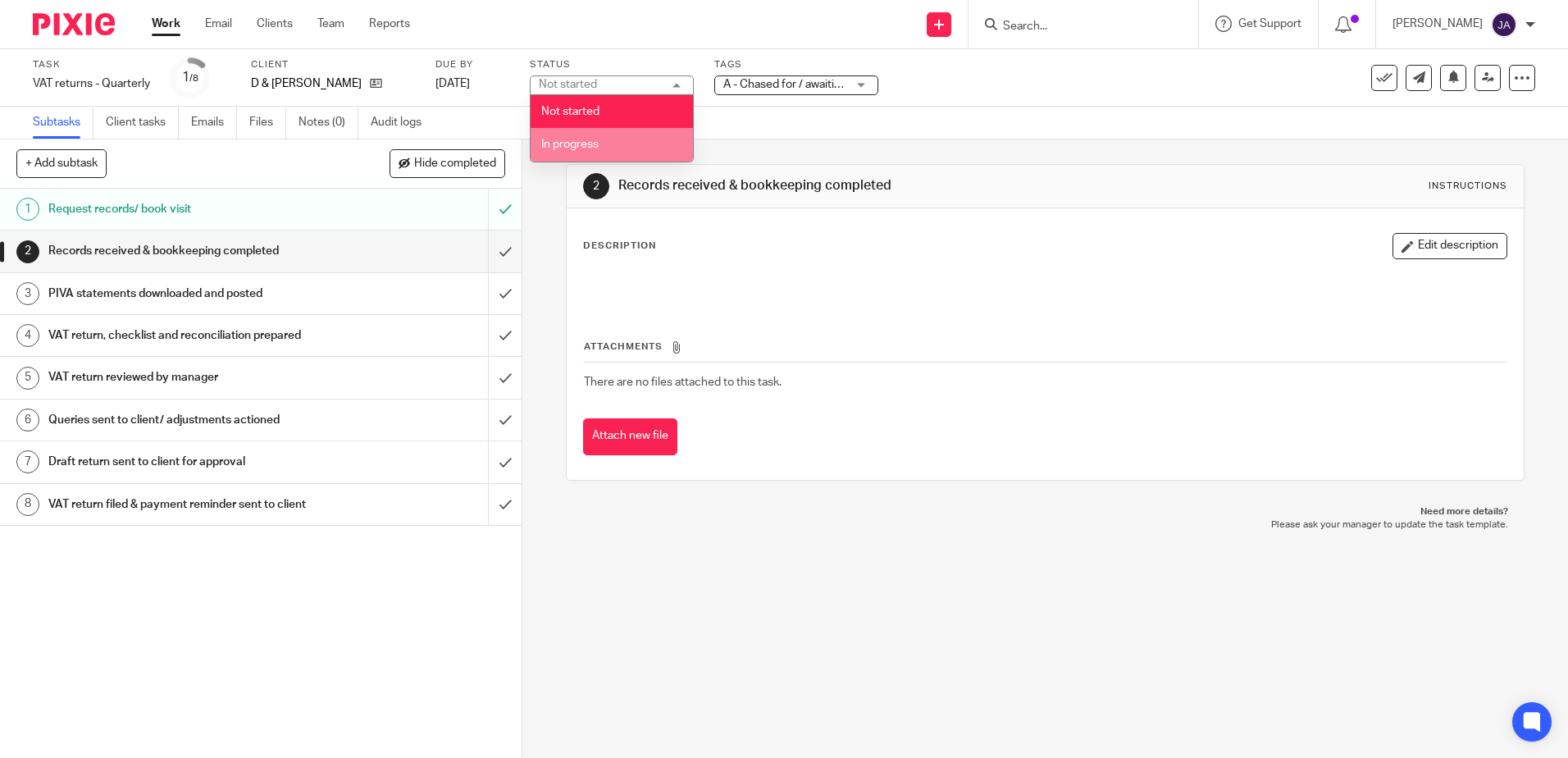
click at [625, 142] on li "In progress" at bounding box center [612, 145] width 163 height 34
click at [841, 83] on span "A - Chased for / awaiting client records" at bounding box center [822, 85] width 197 height 12
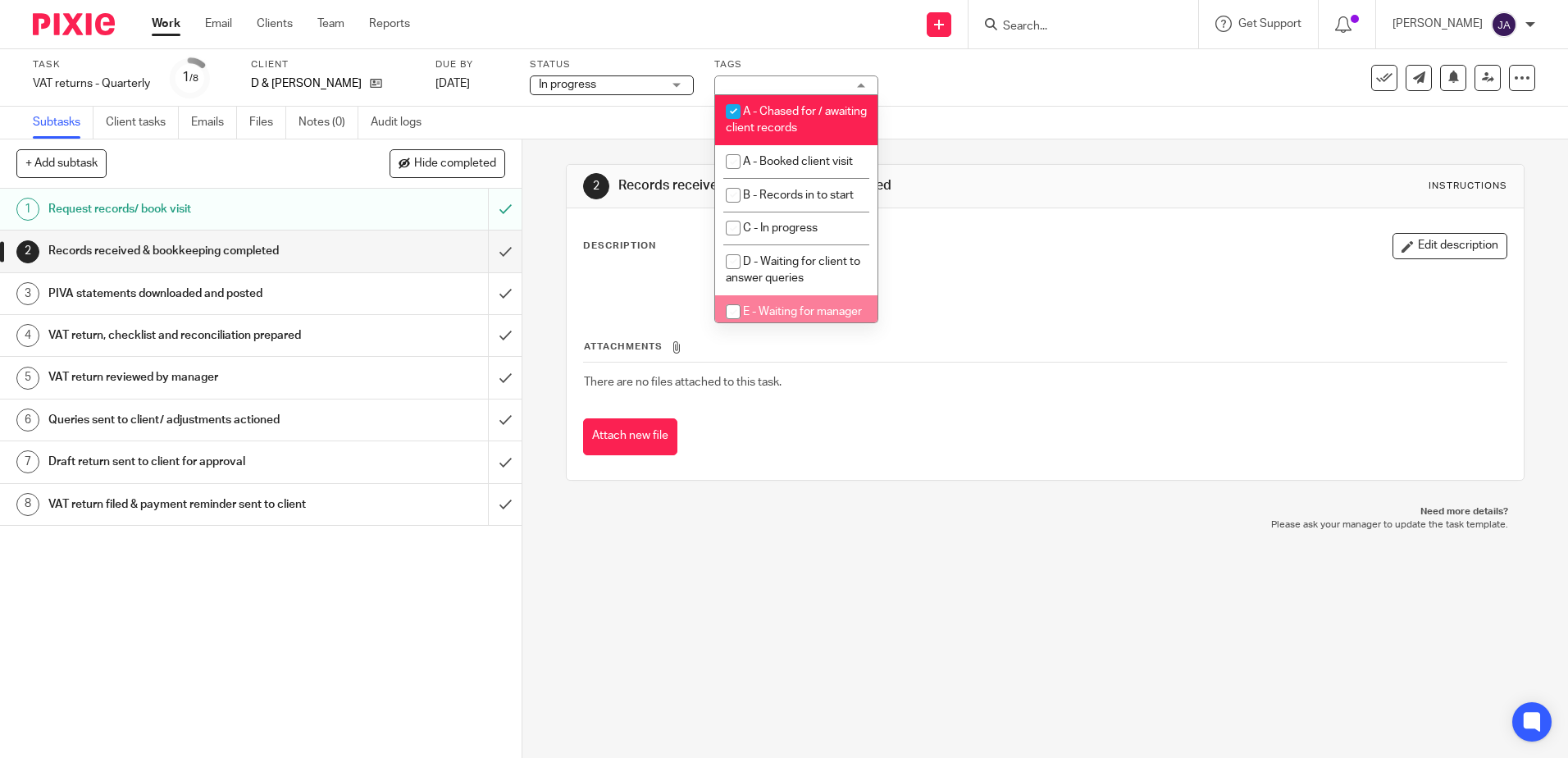
click at [809, 303] on li "E - Waiting for manager review/approval" at bounding box center [797, 320] width 163 height 50
checkbox input "true"
click at [789, 106] on span "A - Chased for / awaiting client records" at bounding box center [796, 120] width 141 height 29
checkbox input "false"
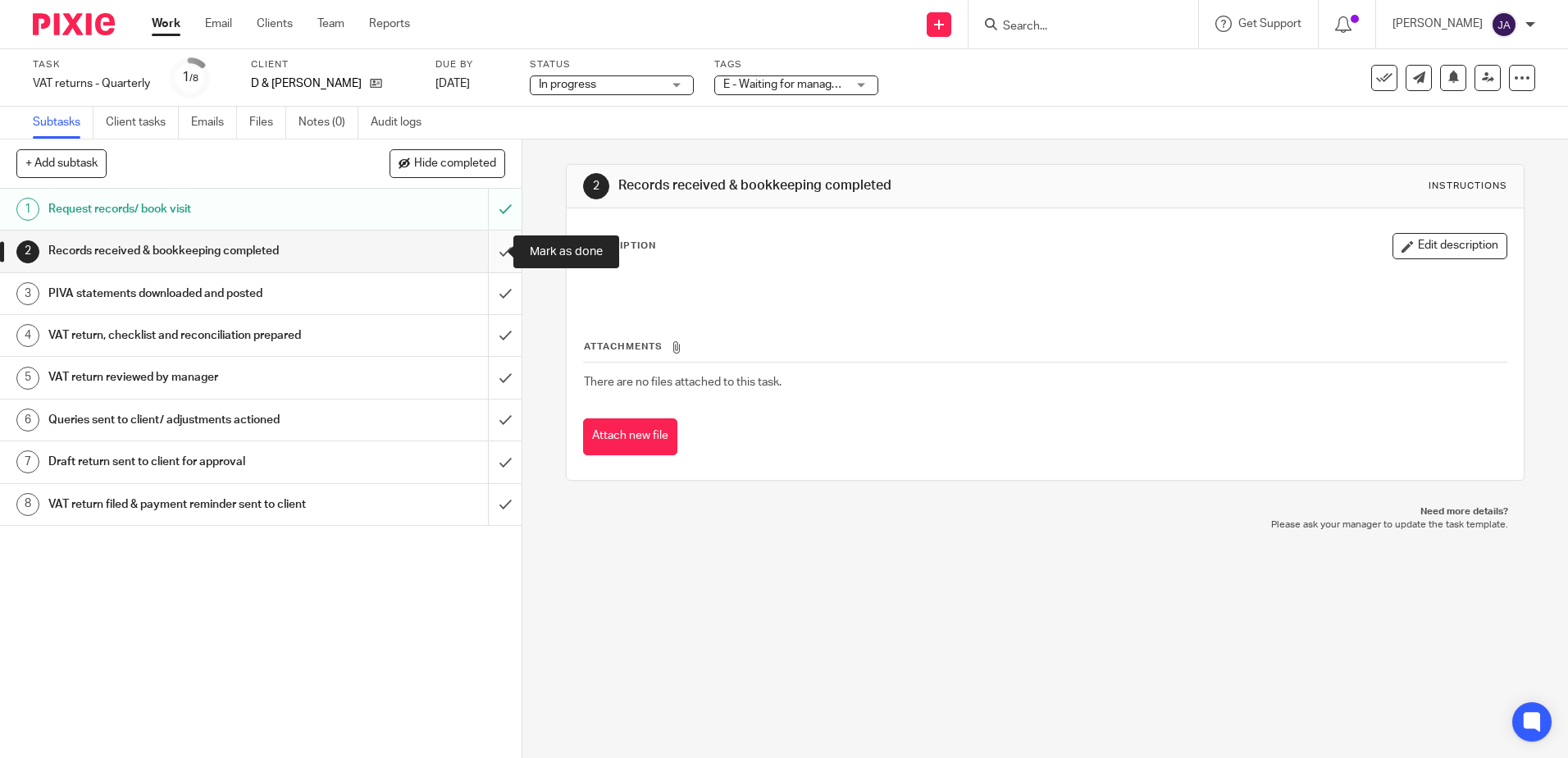
drag, startPoint x: 489, startPoint y: 257, endPoint x: 492, endPoint y: 267, distance: 10.4
click at [489, 257] on input "submit" at bounding box center [261, 251] width 522 height 41
click at [492, 289] on input "submit" at bounding box center [261, 293] width 522 height 41
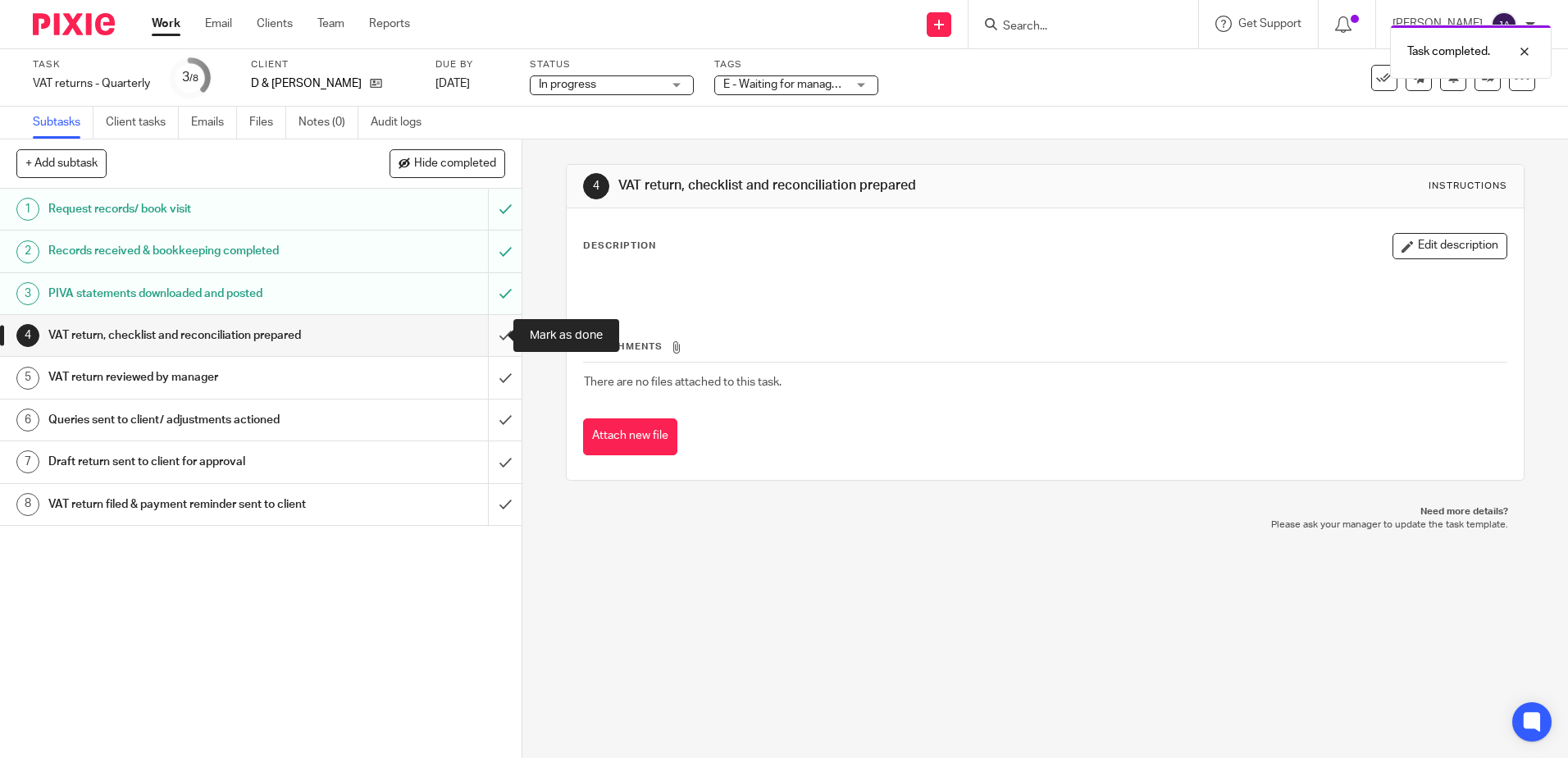
click at [490, 339] on input "submit" at bounding box center [261, 336] width 522 height 41
